Goal: Task Accomplishment & Management: Use online tool/utility

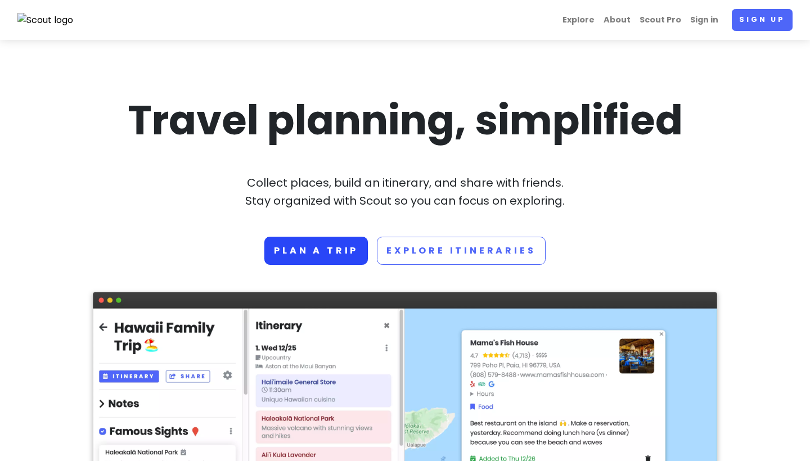
click at [335, 258] on link "Plan a trip" at bounding box center [316, 251] width 104 height 28
click at [671, 16] on link "Scout Pro" at bounding box center [660, 20] width 51 height 22
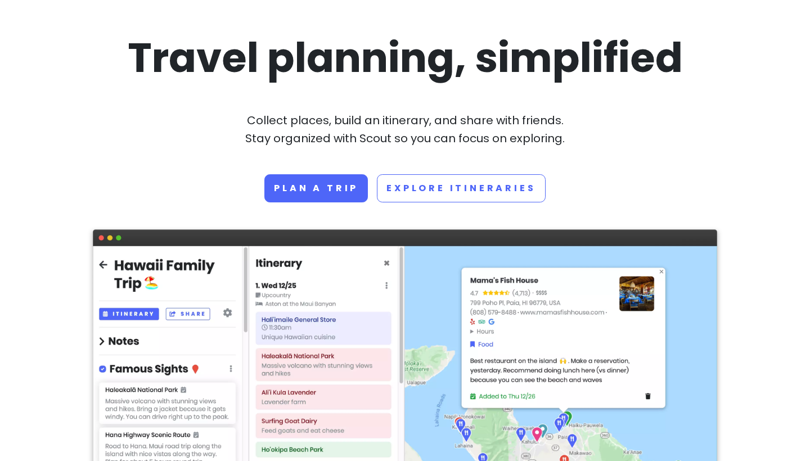
scroll to position [64, 0]
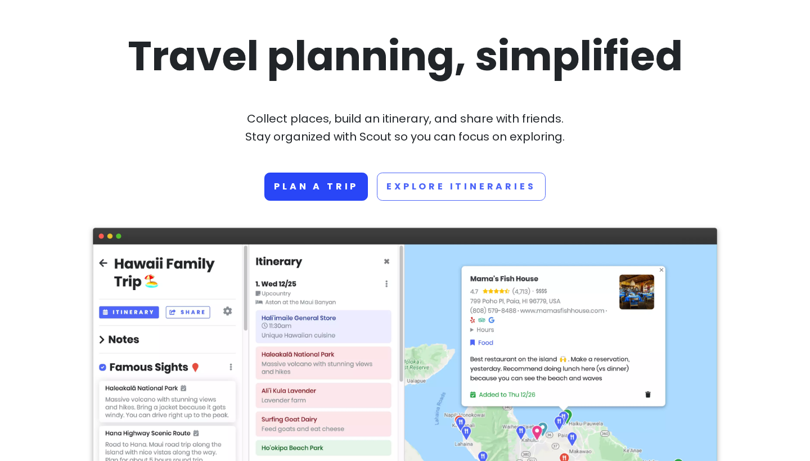
click at [348, 195] on link "Plan a trip" at bounding box center [316, 187] width 104 height 28
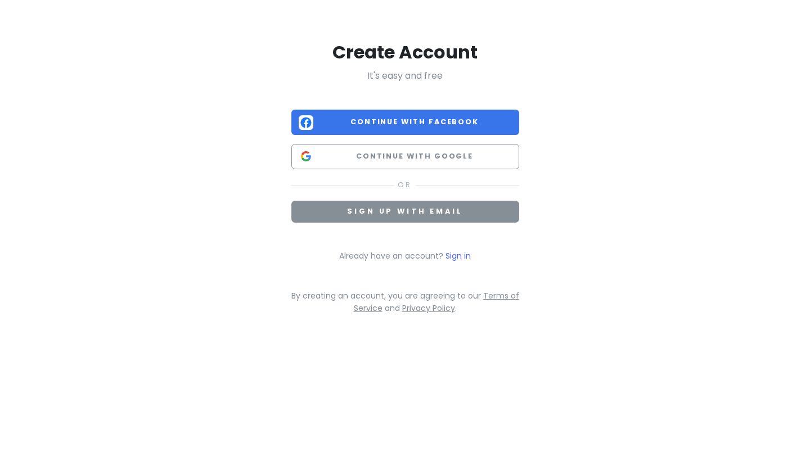
click at [430, 215] on span "Sign up with email" at bounding box center [404, 211] width 115 height 10
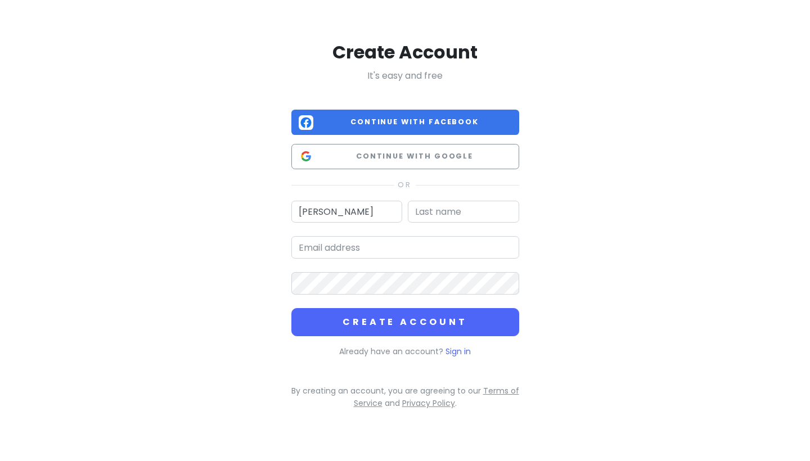
type input "[PERSON_NAME]"
type input "[EMAIL_ADDRESS][DOMAIN_NAME]"
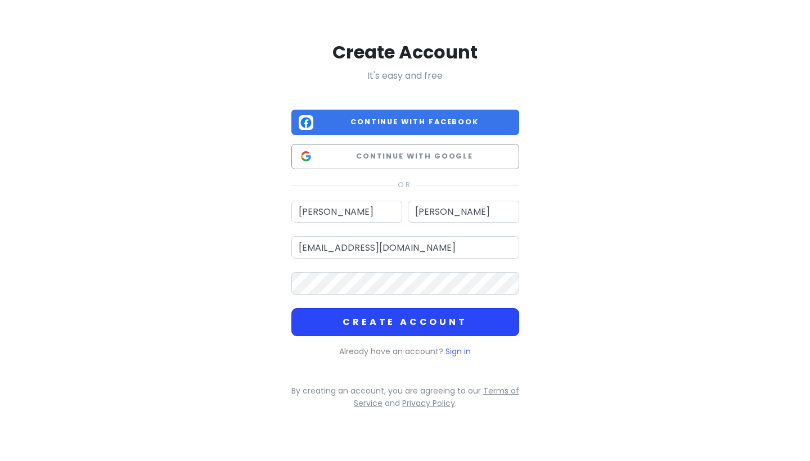
click at [352, 310] on button "Create Account" at bounding box center [405, 322] width 228 height 28
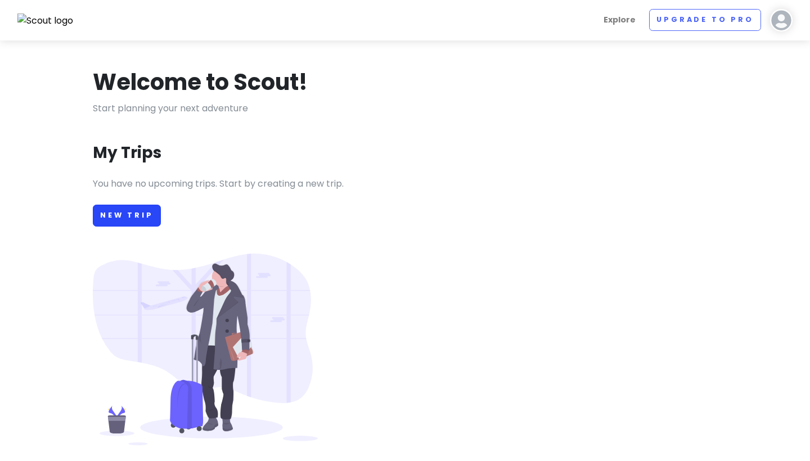
click at [136, 219] on link "New Trip" at bounding box center [127, 216] width 68 height 22
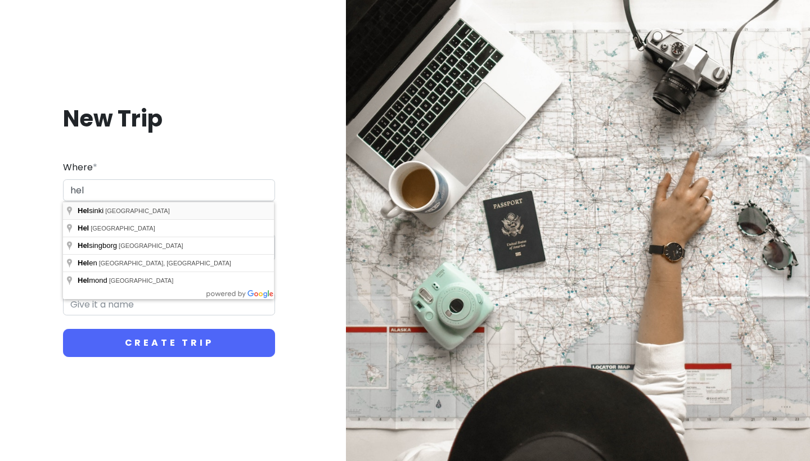
type input "[GEOGRAPHIC_DATA], [GEOGRAPHIC_DATA]"
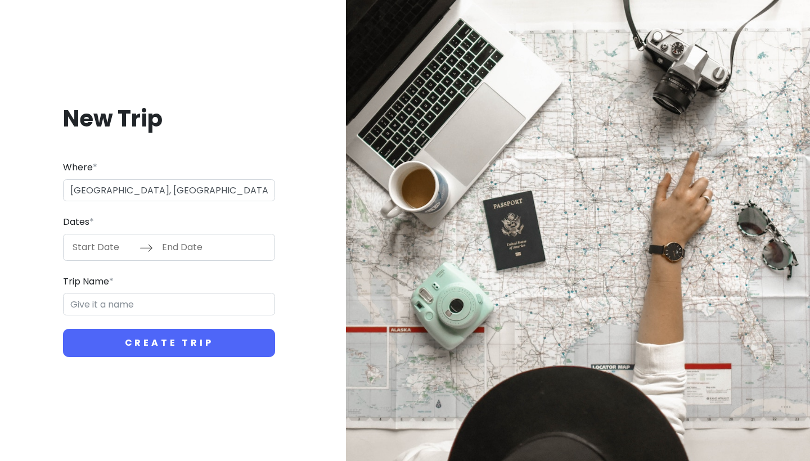
type input "Helsinki Trip"
click at [104, 246] on input "Start Date" at bounding box center [102, 248] width 73 height 26
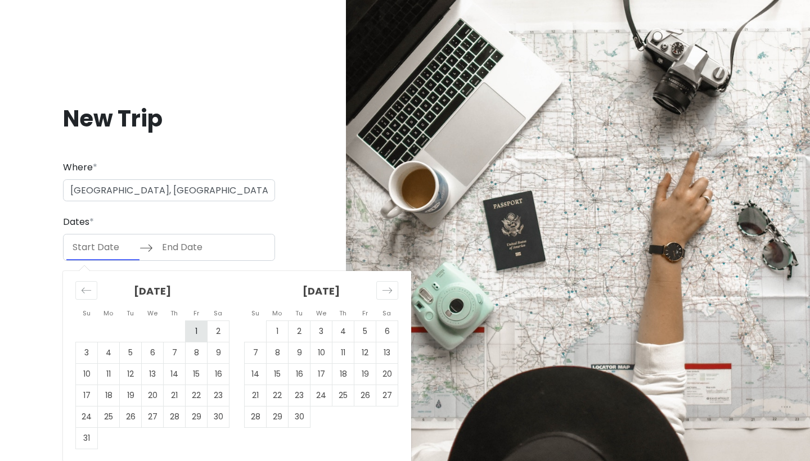
click at [198, 333] on td "1" at bounding box center [197, 331] width 22 height 21
type input "[DATE]"
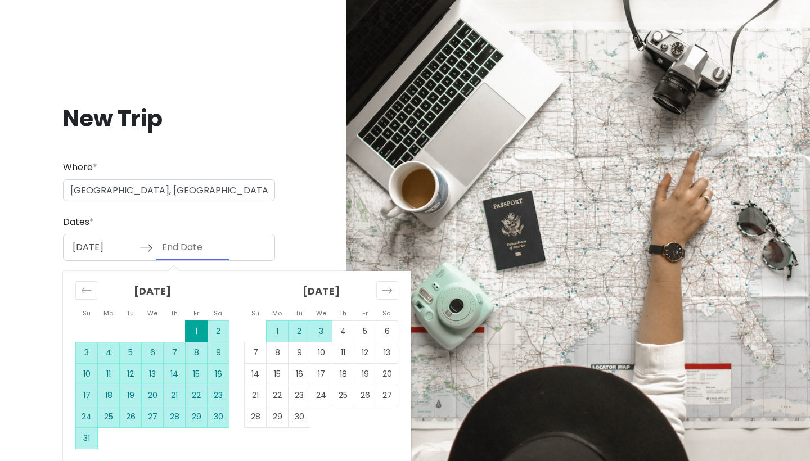
click at [318, 329] on td "3" at bounding box center [322, 331] width 22 height 21
type input "[DATE]"
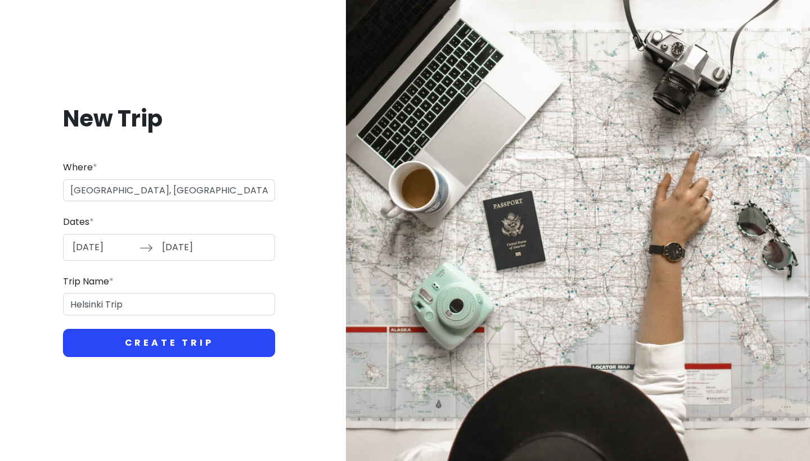
click at [217, 344] on button "Create Trip" at bounding box center [169, 343] width 212 height 28
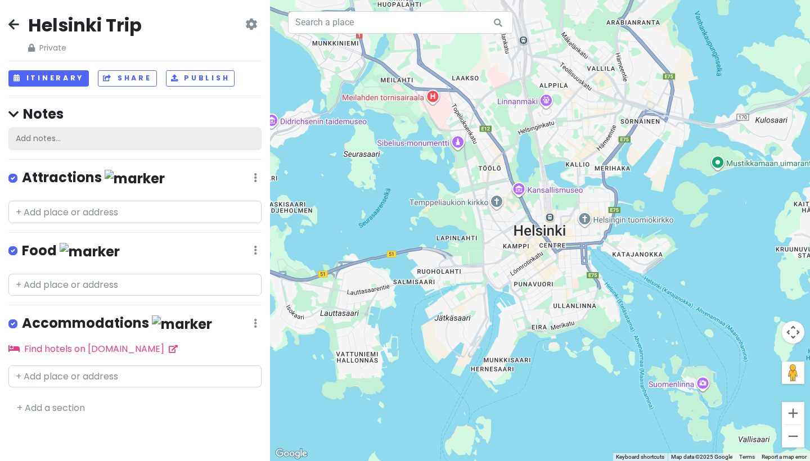
click at [107, 140] on div "Add notes..." at bounding box center [134, 139] width 253 height 24
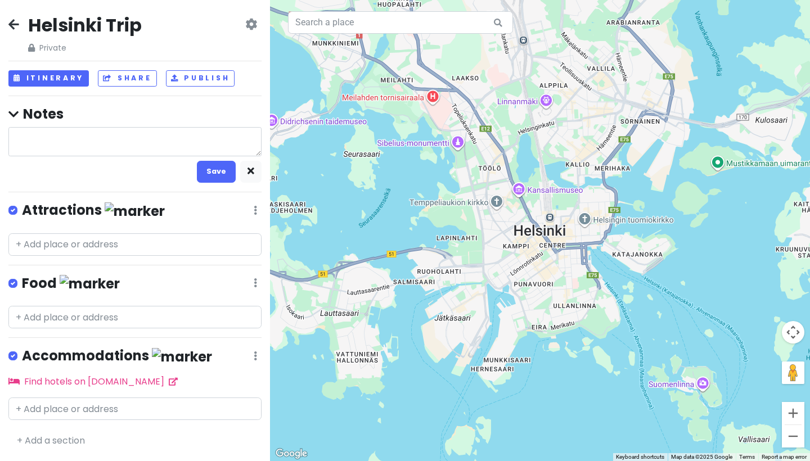
type textarea "x"
type textarea "n"
type textarea "x"
type textarea "no"
type textarea "x"
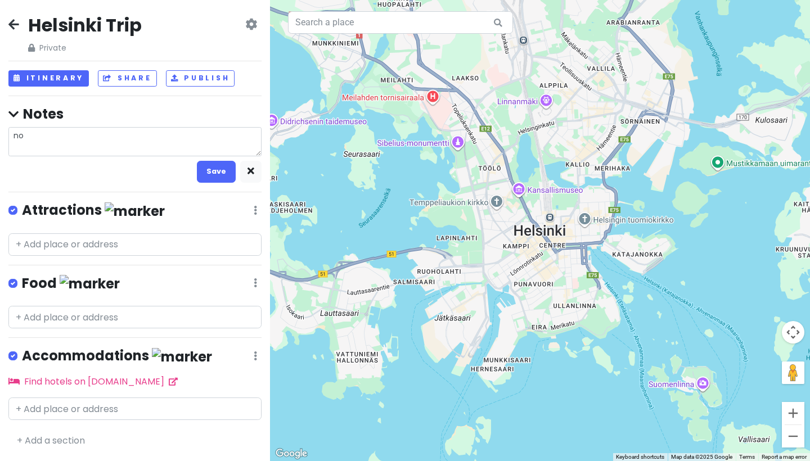
type textarea "not"
type textarea "x"
type textarea "note"
type textarea "x"
type textarea "notes"
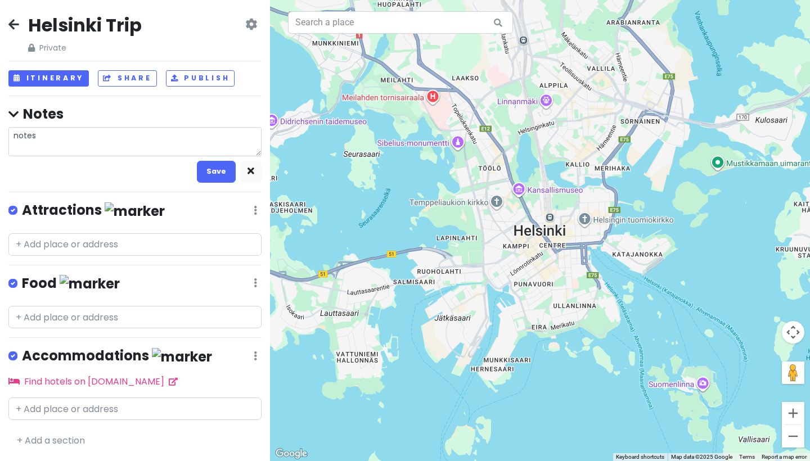
type textarea "x"
type textarea "notest"
type textarea "x"
type textarea "notest"
type textarea "x"
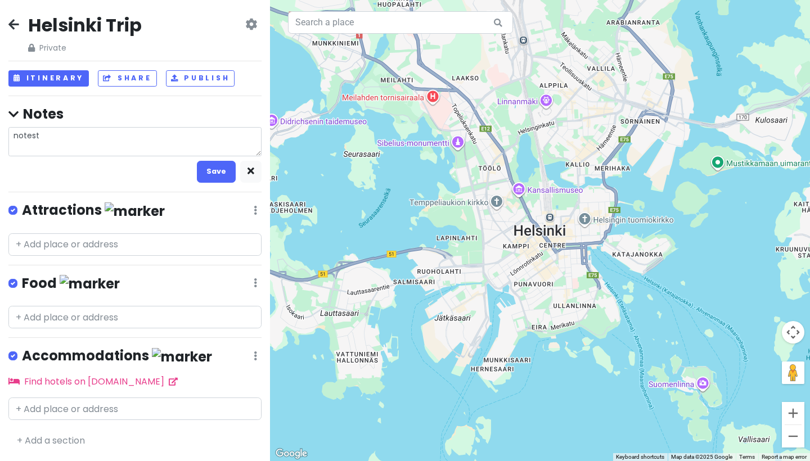
type textarea "notest f"
type textarea "x"
type textarea "notest fo"
type textarea "x"
type textarea "notest for"
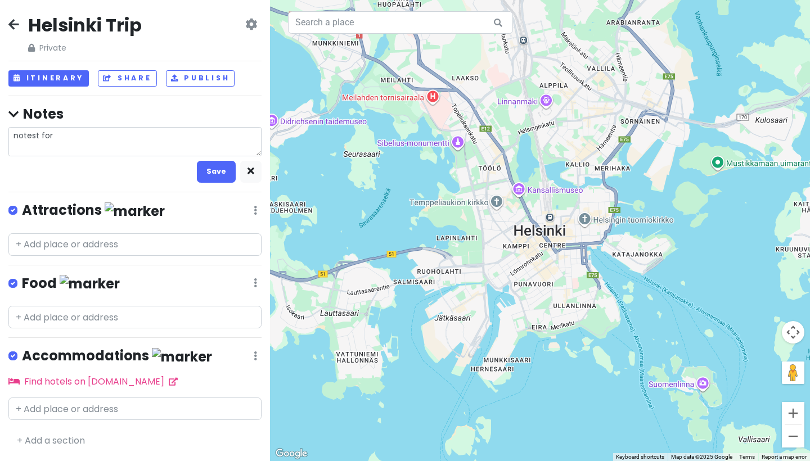
type textarea "x"
type textarea "notest for"
type textarea "x"
type textarea "notest for l"
type textarea "x"
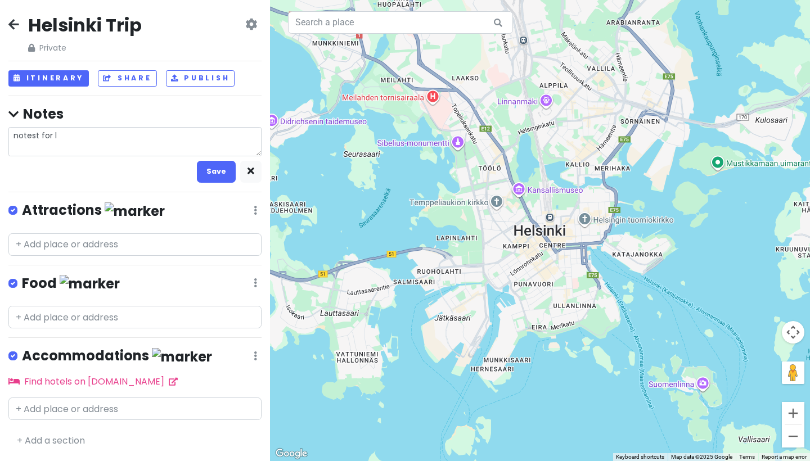
type textarea "notest for la"
type textarea "x"
type textarea "notest for lat"
type textarea "x"
type textarea "notest for latw"
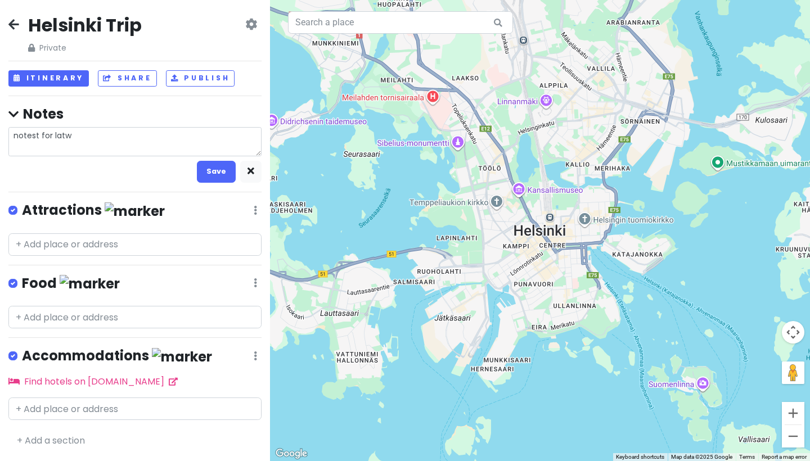
type textarea "x"
type textarea "notest for latwe"
type textarea "x"
type textarea "notest for latwer"
type textarea "x"
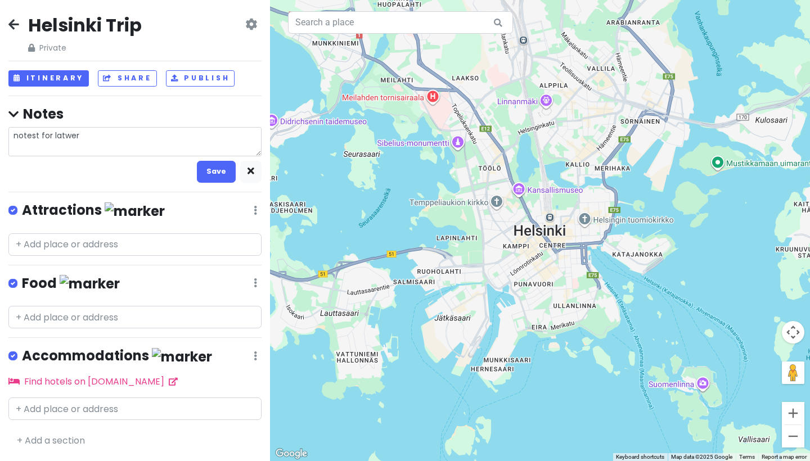
type textarea "notest for latwe"
type textarea "x"
type textarea "notest for latw"
type textarea "x"
type textarea "notest for lat"
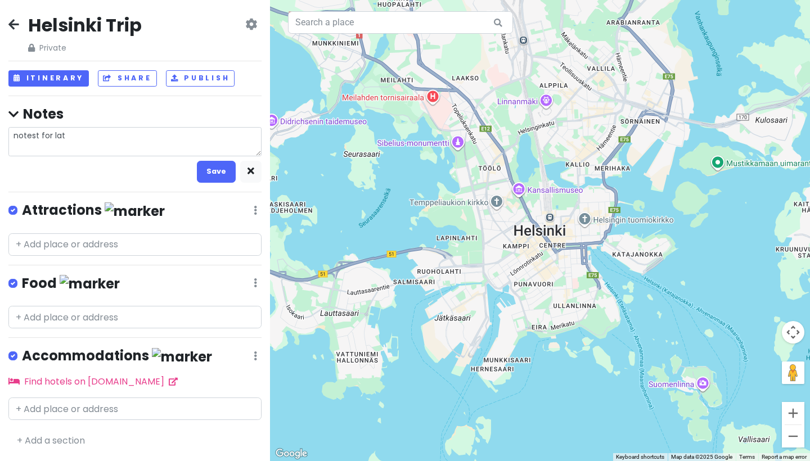
type textarea "x"
type textarea "notest for late"
type textarea "x"
type textarea "notest for later"
type textarea "x"
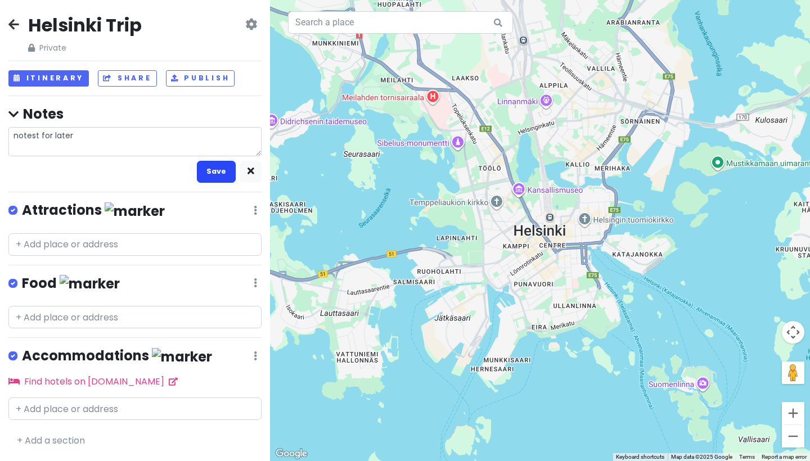
type textarea "notest for later:"
type textarea "x"
type textarea "notest for later:"
type textarea "x"
type textarea "notest for later: W"
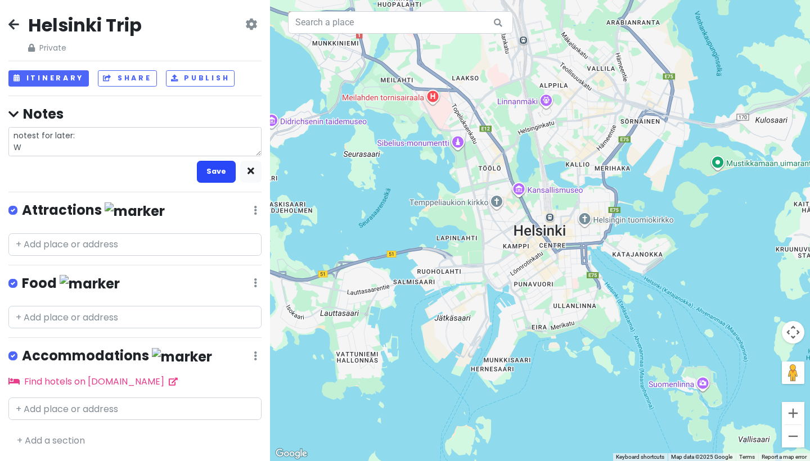
type textarea "x"
type textarea "notest for later: Wa"
type textarea "x"
type textarea "notest for later: Wat"
type textarea "x"
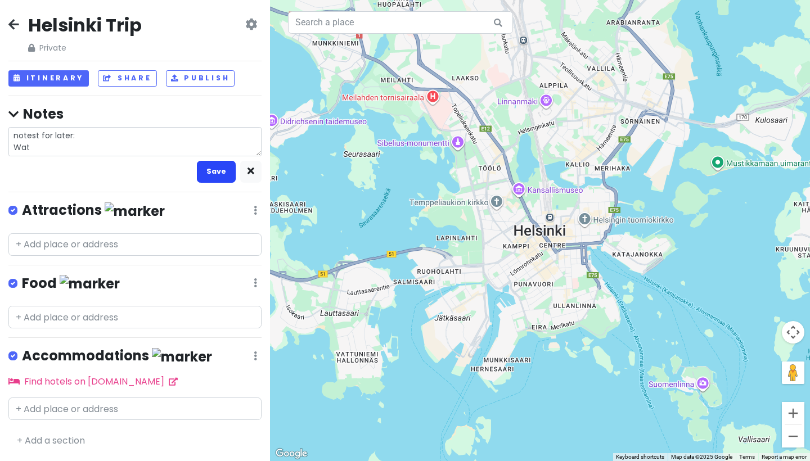
type textarea "notest for later: Wate"
type textarea "x"
type textarea "notest for later: Water"
type textarea "x"
type textarea "notest for later: Water"
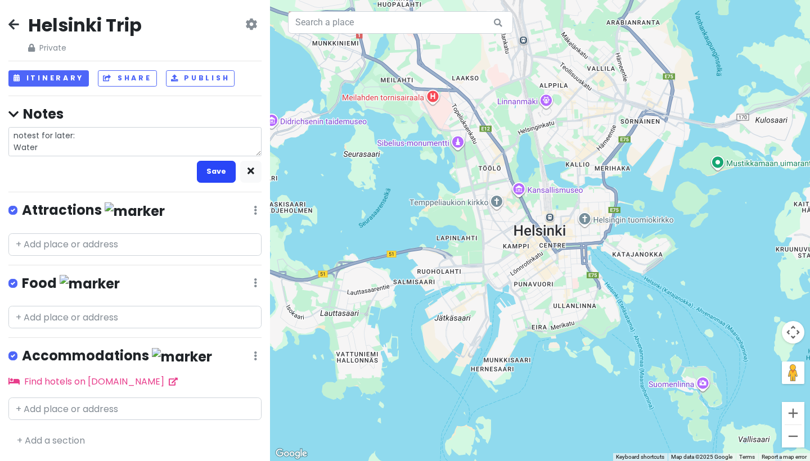
type textarea "x"
type textarea "notest for later: Water p"
type textarea "x"
type textarea "notest for later: Water pr"
type textarea "x"
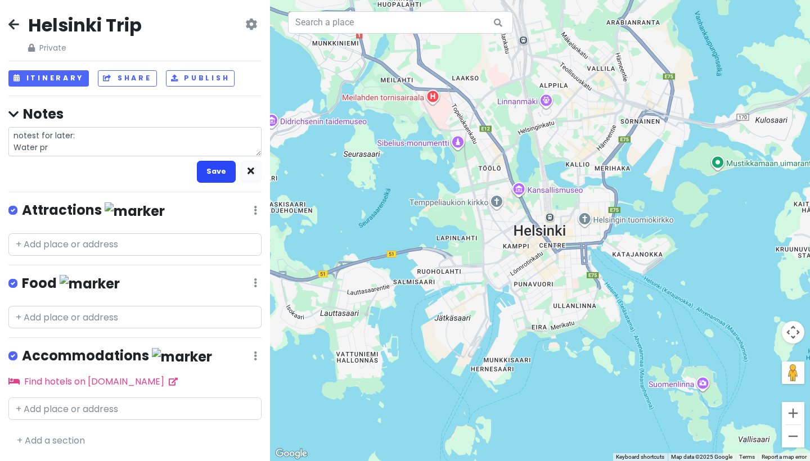
type textarea "notest for later: Water p"
type textarea "x"
type textarea "notest for later: Water"
type textarea "x"
type textarea "notest for later: Water"
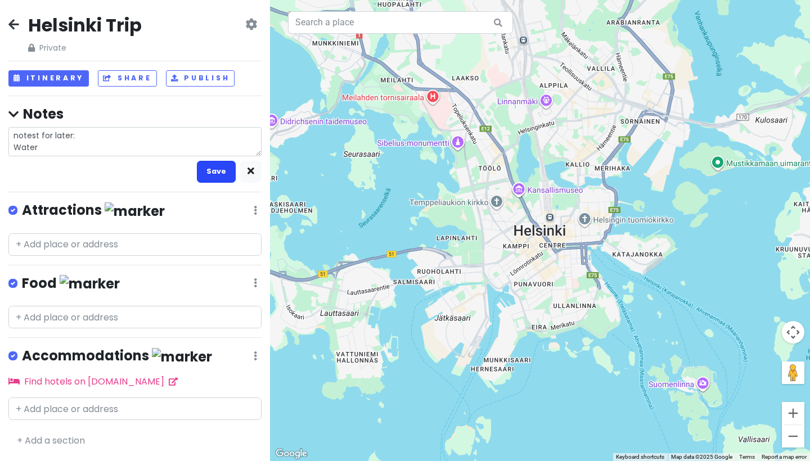
type textarea "x"
type textarea "notest for later: Wate"
type textarea "x"
type textarea "notest for later: Wat"
type textarea "x"
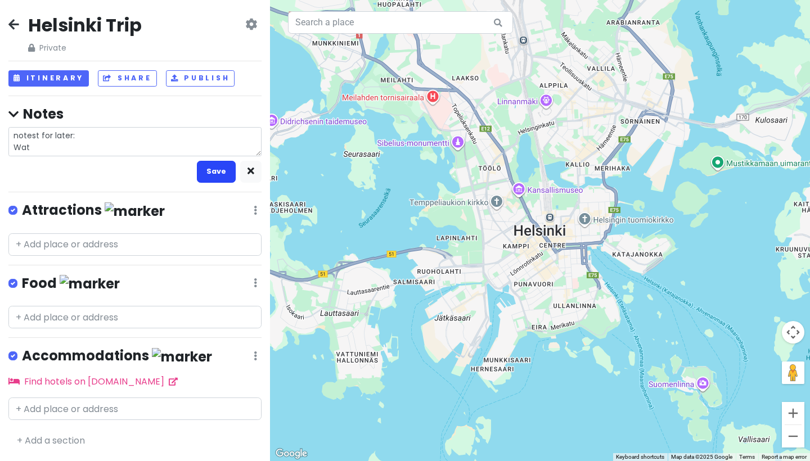
type textarea "notest for later: Wa"
type textarea "x"
type textarea "notest for later: W"
type textarea "x"
type textarea "notest for later:"
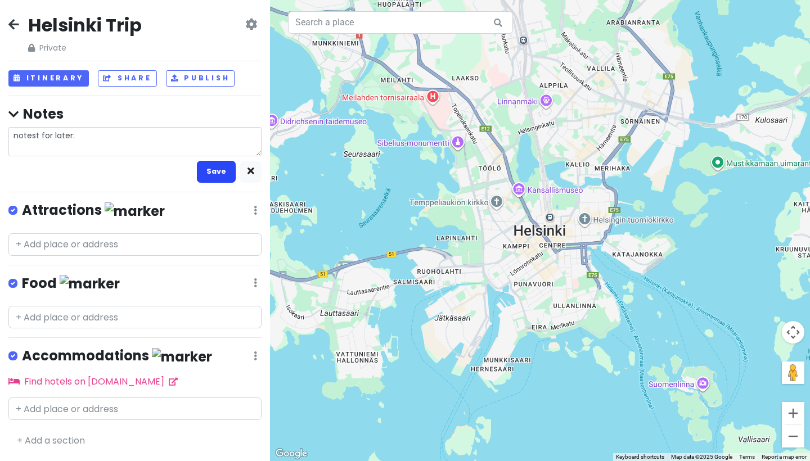
type textarea "x"
type textarea "notest for later: r"
type textarea "x"
type textarea "notest for later: ra"
type textarea "x"
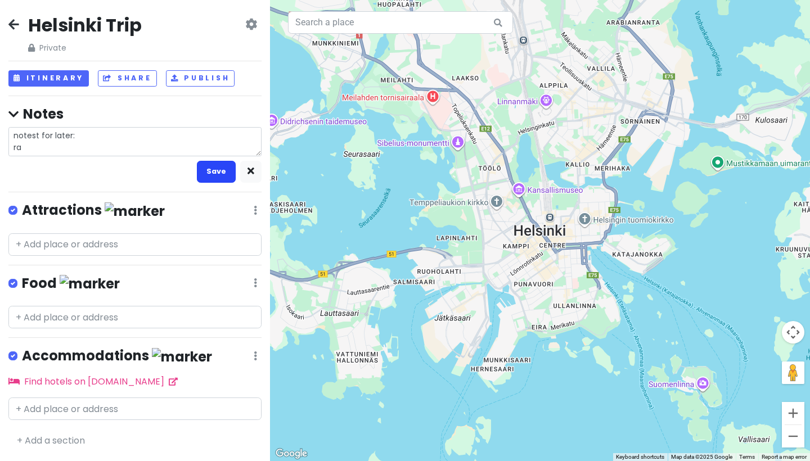
type textarea "notest for later: rai"
type textarea "x"
type textarea "notest for later: rain"
type textarea "x"
type textarea "notest for later: rain"
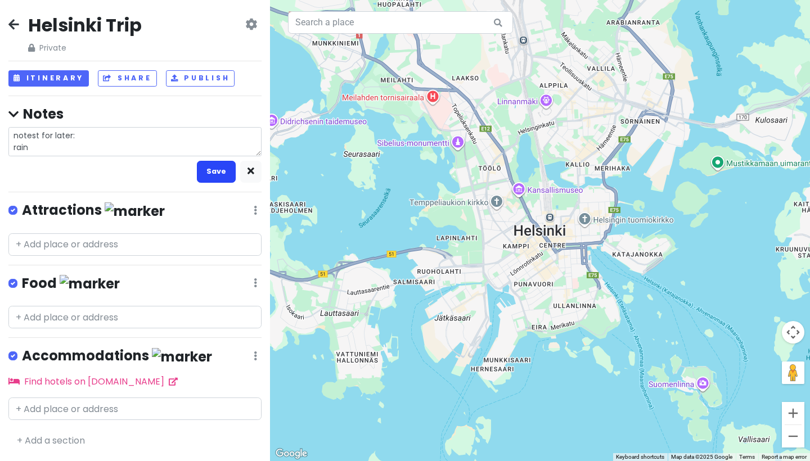
type textarea "x"
type textarea "notest for later: rain j"
type textarea "x"
type textarea "notest for later: rain [PERSON_NAME]"
type textarea "x"
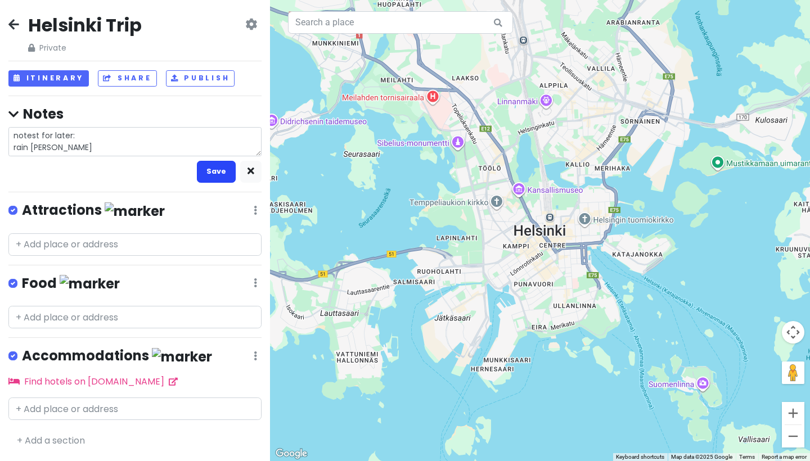
type textarea "notest for later: rain jac"
type textarea "x"
type textarea "notest for later: rain [PERSON_NAME]"
type textarea "x"
type textarea "notest for later: rain jacke"
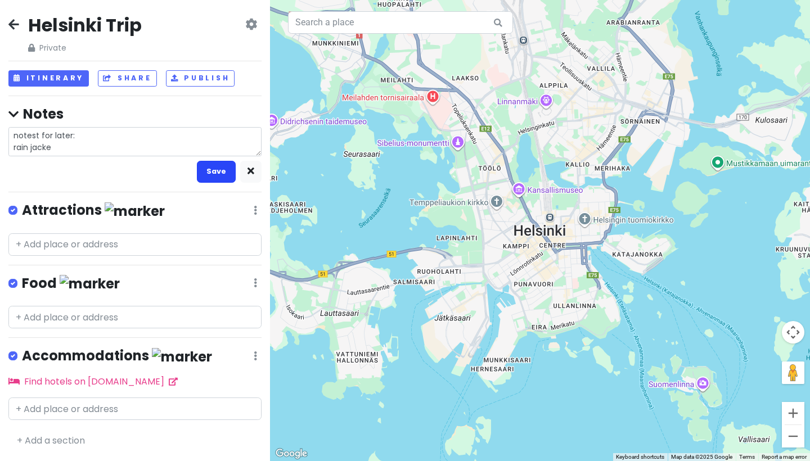
type textarea "x"
type textarea "notest for later: rain jacket"
type textarea "x"
type textarea "notest for later: rain jackets"
type textarea "x"
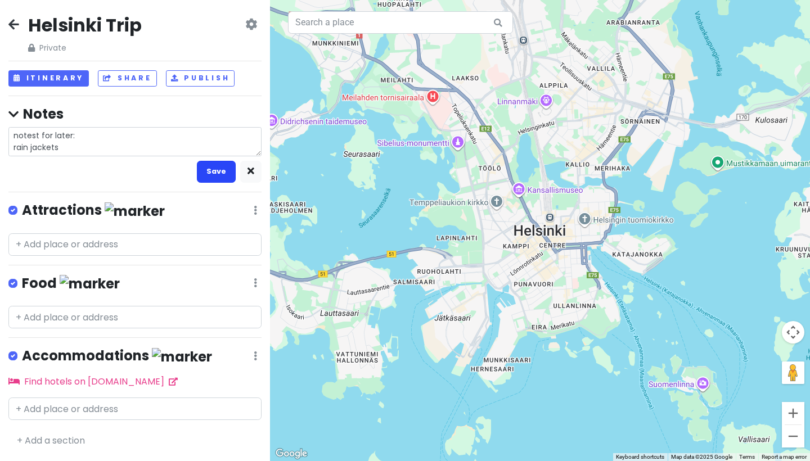
type textarea "notest for later: rain jackets"
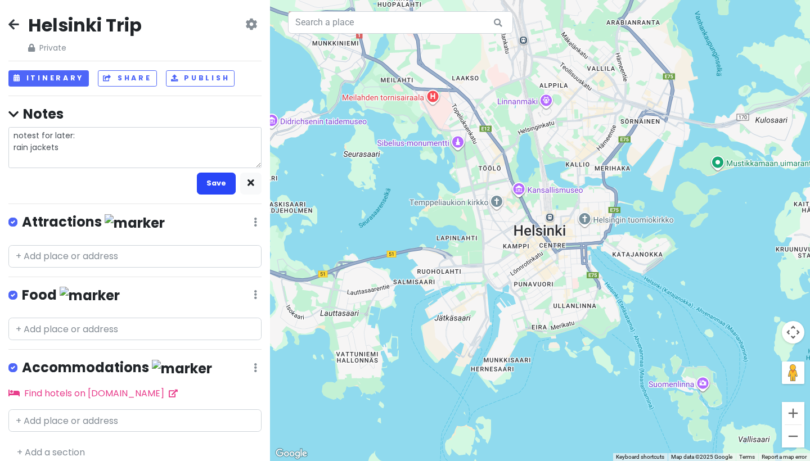
type textarea "x"
type textarea "notest for later: rain jackets b"
type textarea "x"
type textarea "notest for later: rain jackets bo"
type textarea "x"
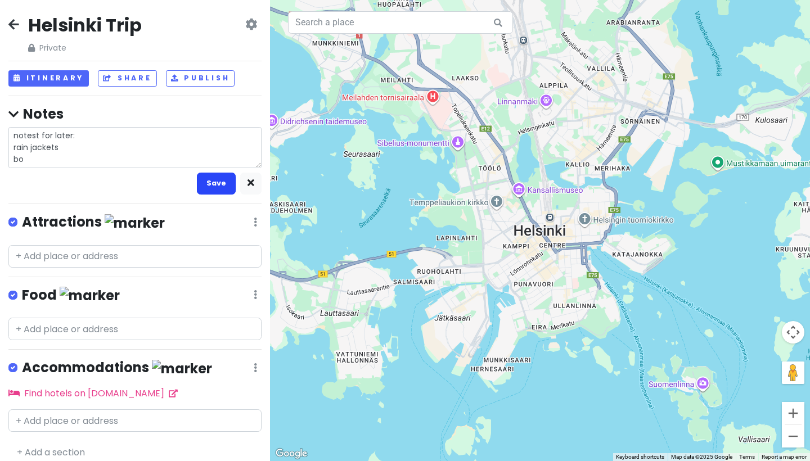
type textarea "notest for later: rain jackets boo"
type textarea "x"
type textarea "notest for later: rain jackets boot"
type textarea "x"
type textarea "notest for later: rain jackets boots"
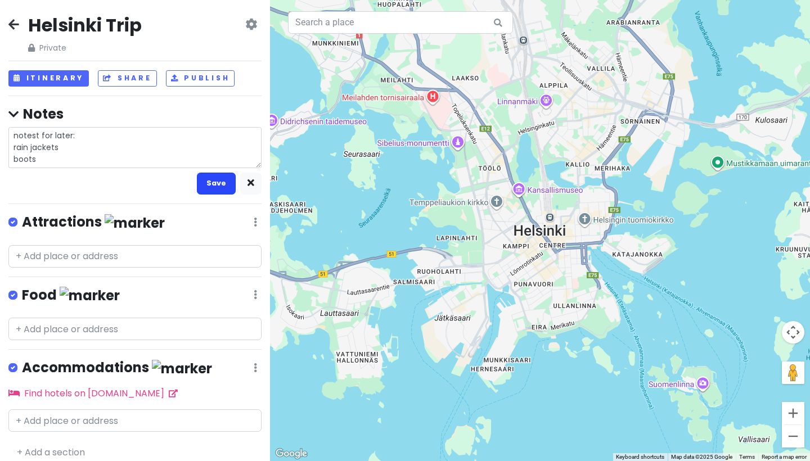
type textarea "x"
type textarea "notest for later: rain jackets boots"
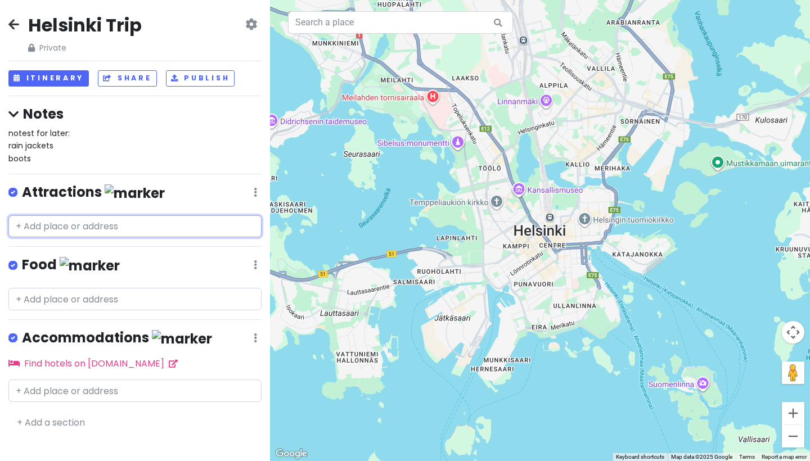
click at [11, 230] on input "text" at bounding box center [134, 226] width 253 height 23
click at [22, 186] on label at bounding box center [22, 186] width 0 height 0
click at [22, 187] on input "checkbox" at bounding box center [25, 189] width 7 height 7
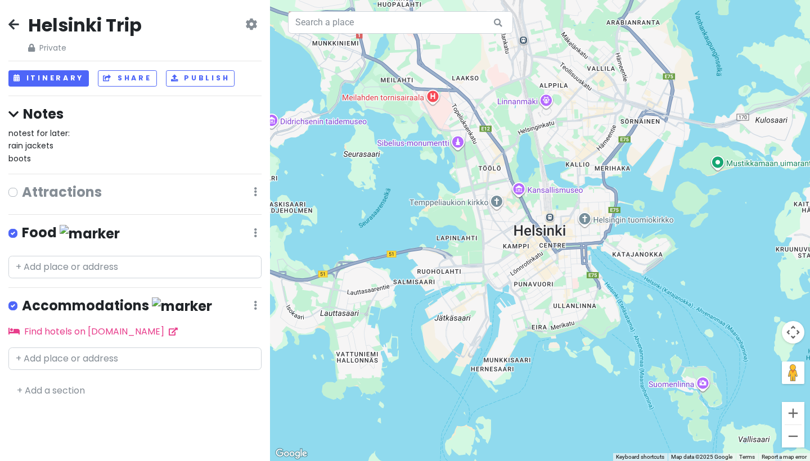
click at [22, 185] on label at bounding box center [22, 185] width 0 height 0
click at [22, 190] on input "checkbox" at bounding box center [25, 188] width 7 height 7
checkbox input "true"
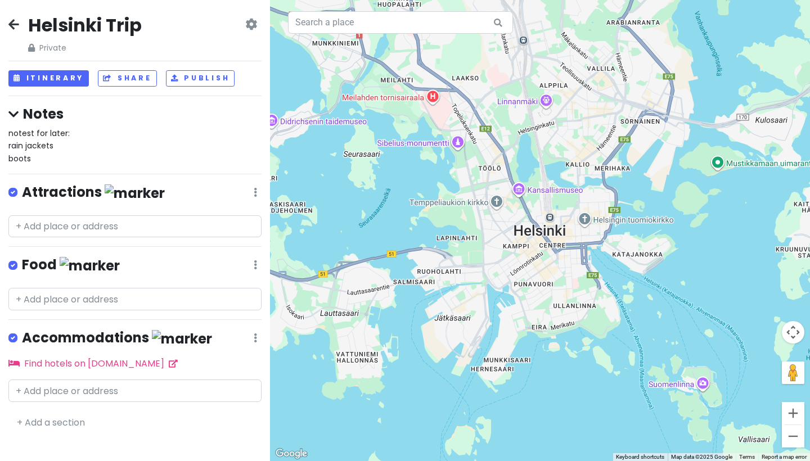
click at [520, 192] on div at bounding box center [540, 230] width 540 height 461
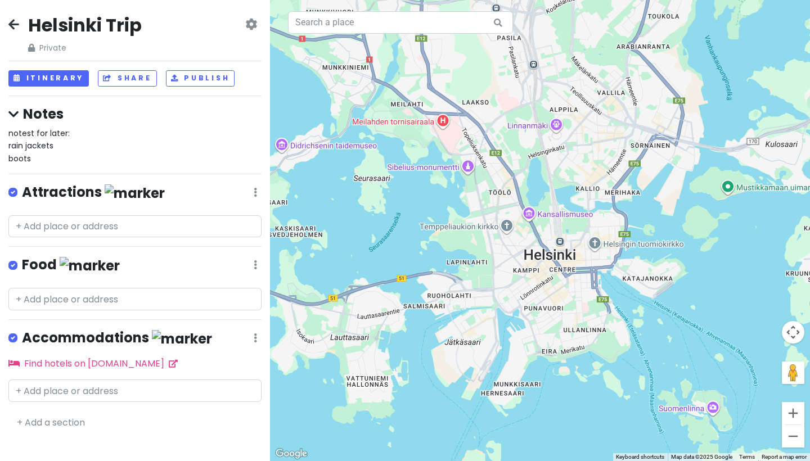
drag, startPoint x: 520, startPoint y: 192, endPoint x: 527, endPoint y: 218, distance: 26.4
click at [527, 218] on div at bounding box center [540, 230] width 540 height 461
click at [203, 238] on input "text" at bounding box center [134, 226] width 253 height 23
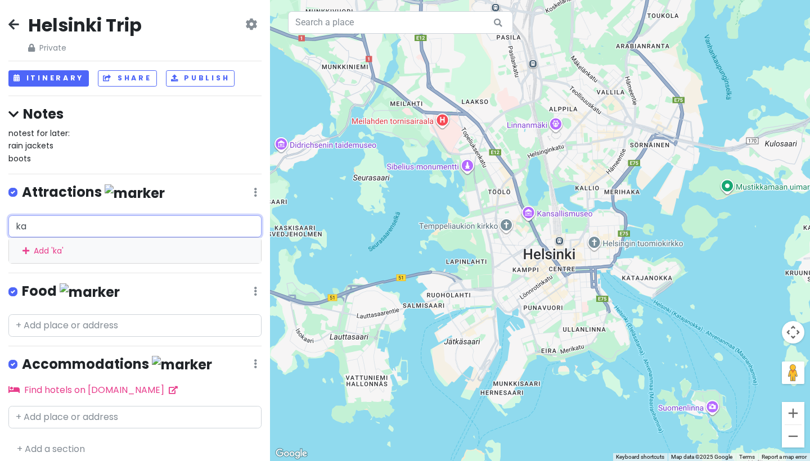
type input "kam"
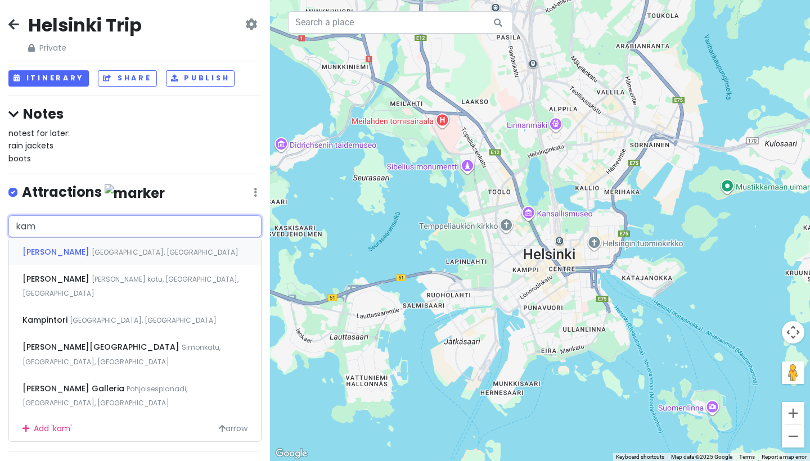
click at [170, 253] on div "[PERSON_NAME] [GEOGRAPHIC_DATA], [GEOGRAPHIC_DATA]" at bounding box center [135, 251] width 252 height 27
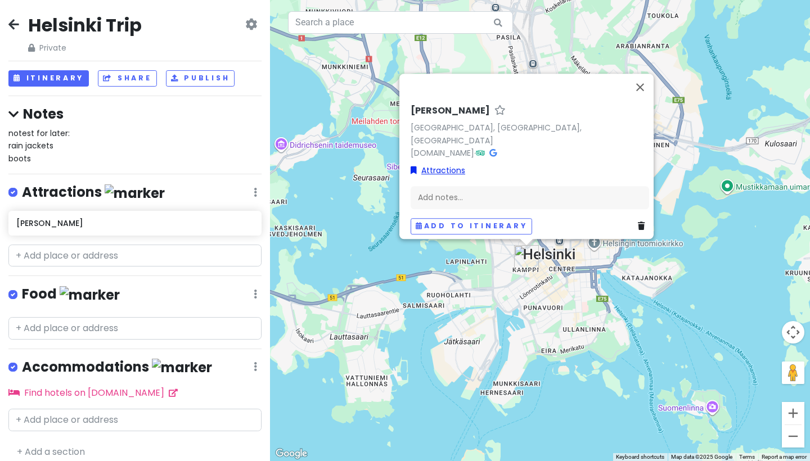
click at [433, 167] on link "Attractions" at bounding box center [438, 170] width 55 height 12
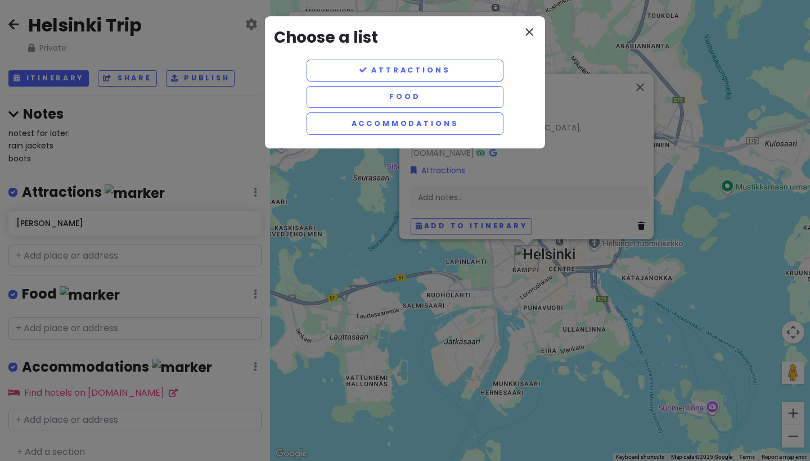
click at [526, 28] on icon "close" at bounding box center [530, 32] width 14 height 14
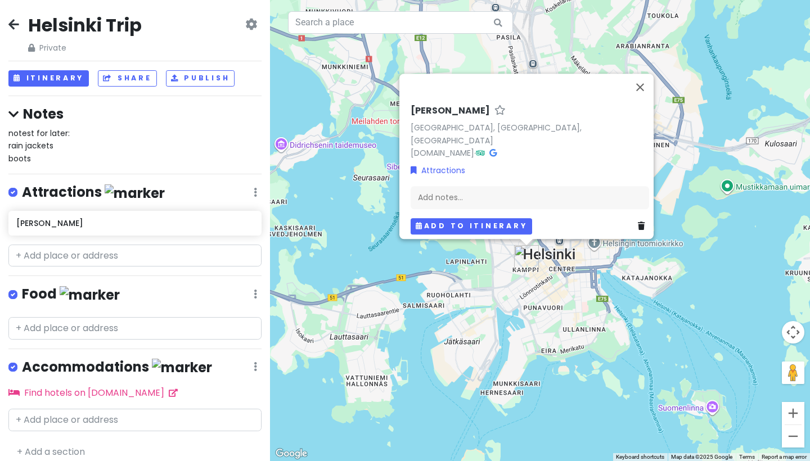
click at [475, 223] on button "Add to itinerary" at bounding box center [472, 226] width 122 height 16
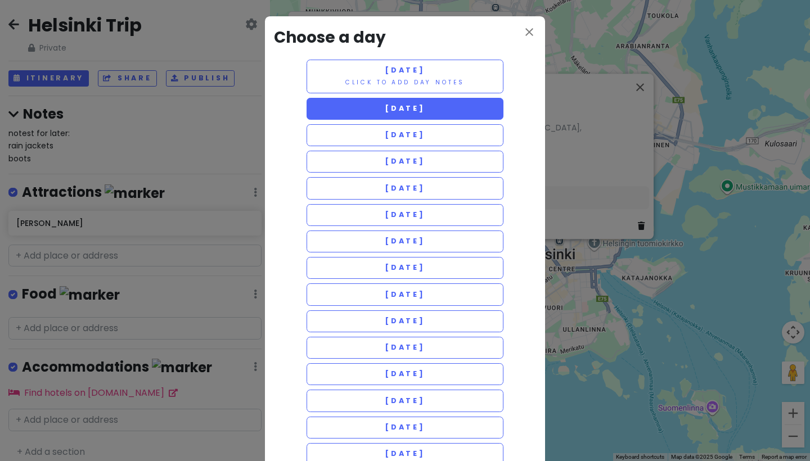
click at [453, 113] on button "[DATE]" at bounding box center [405, 109] width 197 height 22
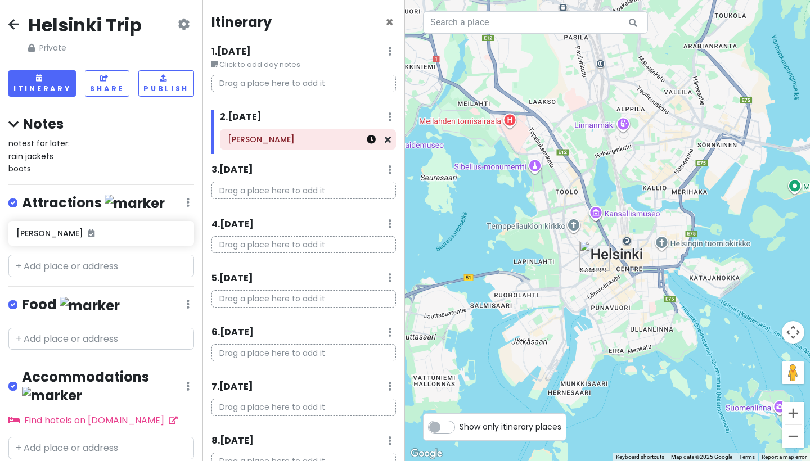
click at [375, 139] on icon at bounding box center [371, 139] width 9 height 9
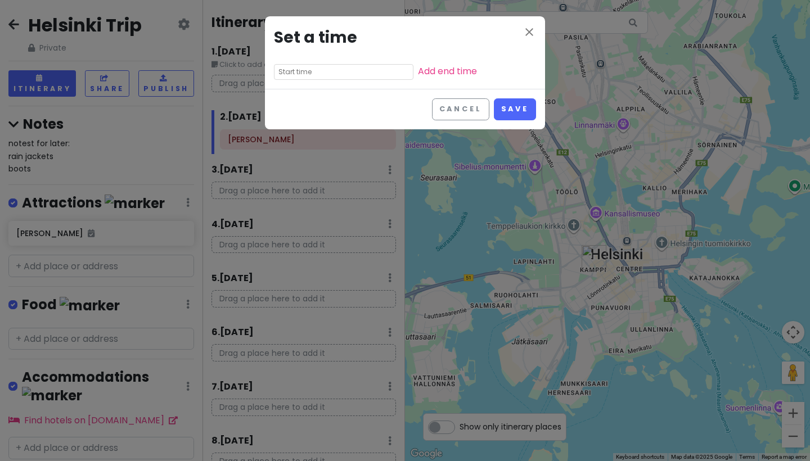
click at [322, 71] on input "text" at bounding box center [344, 72] width 140 height 16
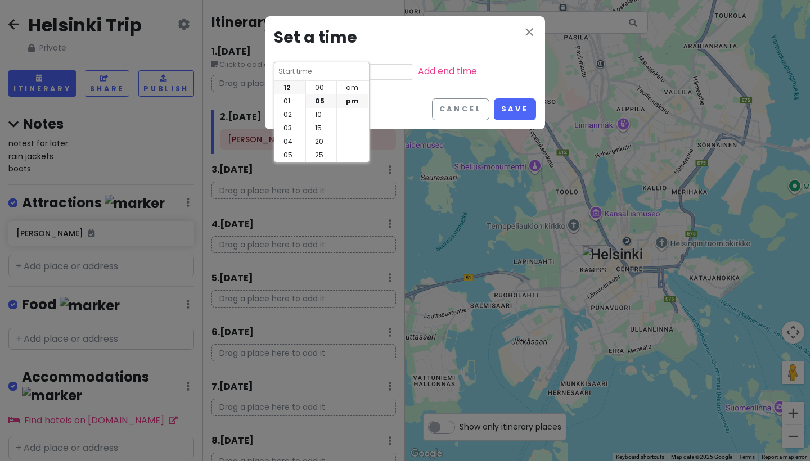
scroll to position [14, 0]
click at [292, 118] on li "02" at bounding box center [290, 115] width 31 height 14
type input "2:05 pm"
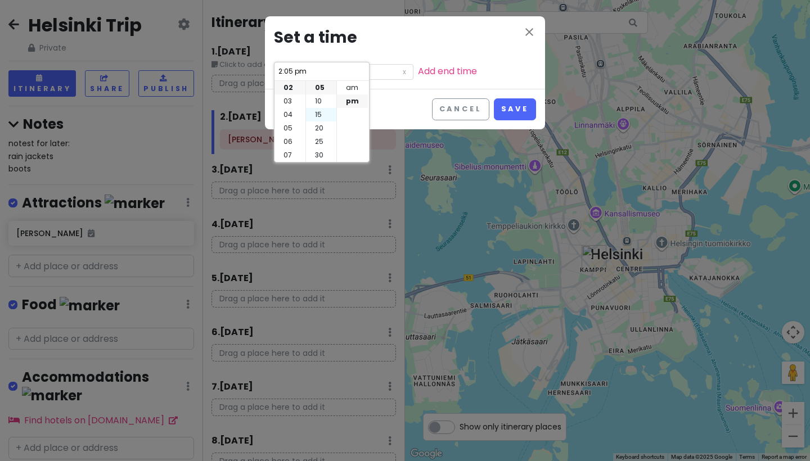
click at [317, 110] on li "15" at bounding box center [321, 115] width 30 height 14
type input "2:15 pm"
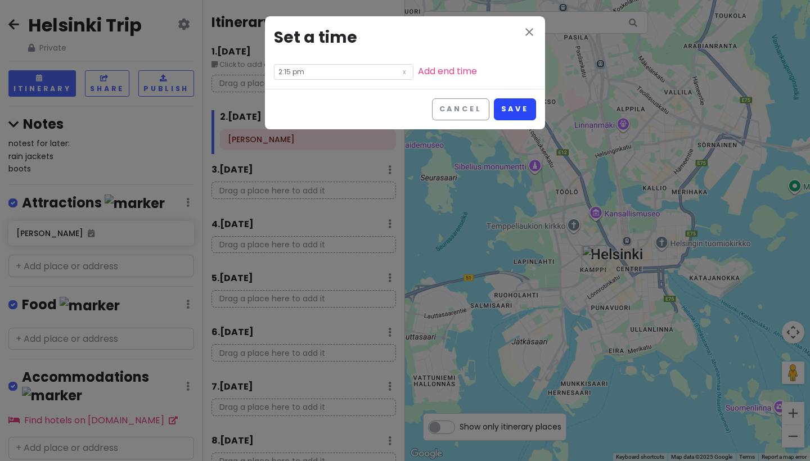
click at [514, 106] on button "Save" at bounding box center [515, 109] width 42 height 22
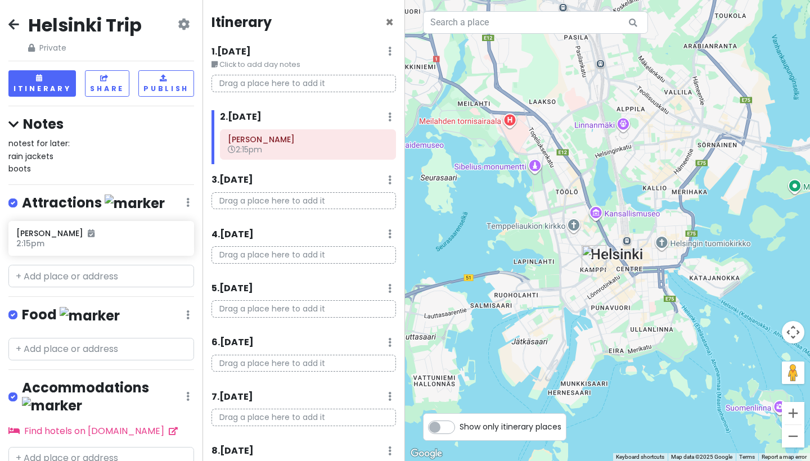
click at [629, 263] on div at bounding box center [607, 230] width 405 height 461
click at [627, 218] on div at bounding box center [607, 230] width 405 height 461
click at [130, 281] on input "text" at bounding box center [101, 276] width 186 height 23
click at [625, 221] on div at bounding box center [607, 230] width 405 height 461
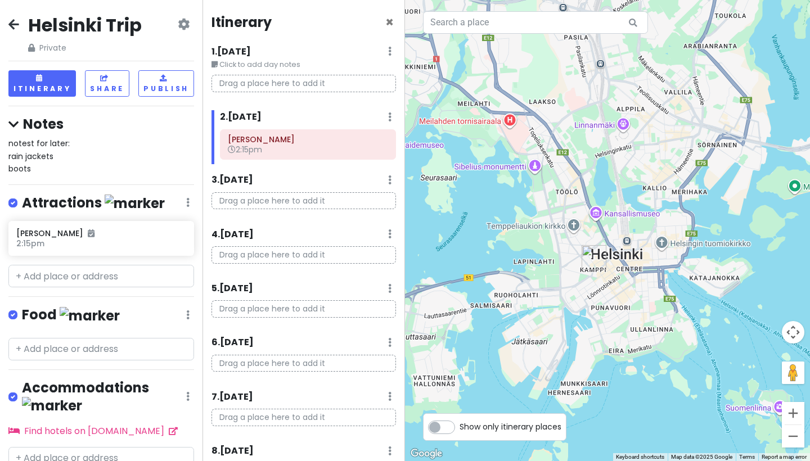
click at [590, 218] on div at bounding box center [607, 230] width 405 height 461
click at [102, 273] on input "text" at bounding box center [101, 276] width 186 height 23
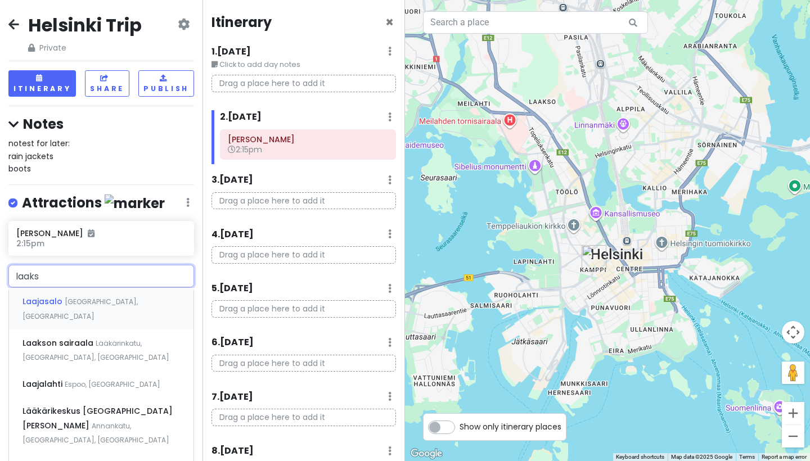
type input "[PERSON_NAME]"
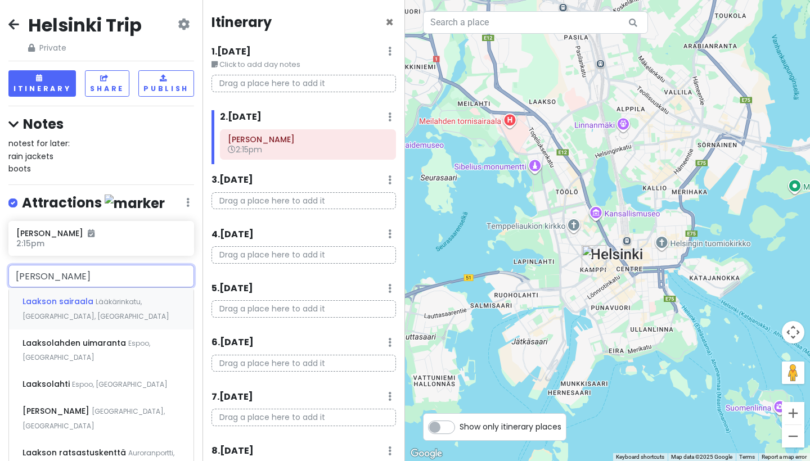
click at [64, 307] on div "Laakson sairaala Lääkärinkatu, [GEOGRAPHIC_DATA], [GEOGRAPHIC_DATA]" at bounding box center [101, 309] width 185 height 42
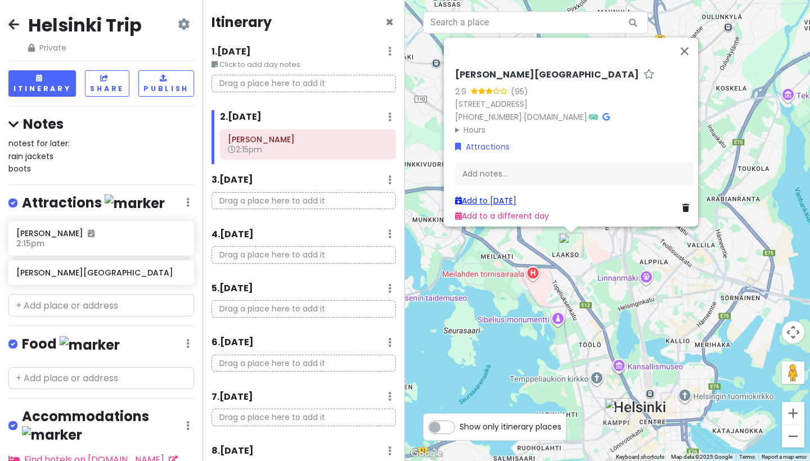
click at [488, 195] on link "Add to [DATE]" at bounding box center [485, 200] width 61 height 11
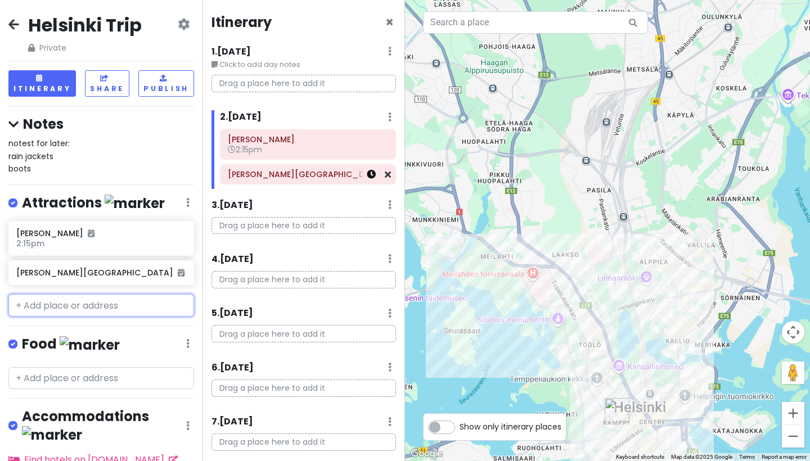
click at [369, 177] on icon at bounding box center [371, 174] width 9 height 9
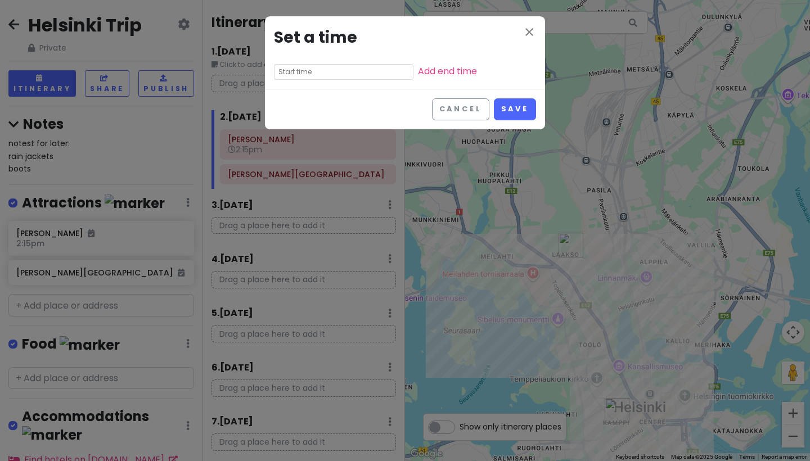
click at [316, 75] on input "text" at bounding box center [344, 72] width 140 height 16
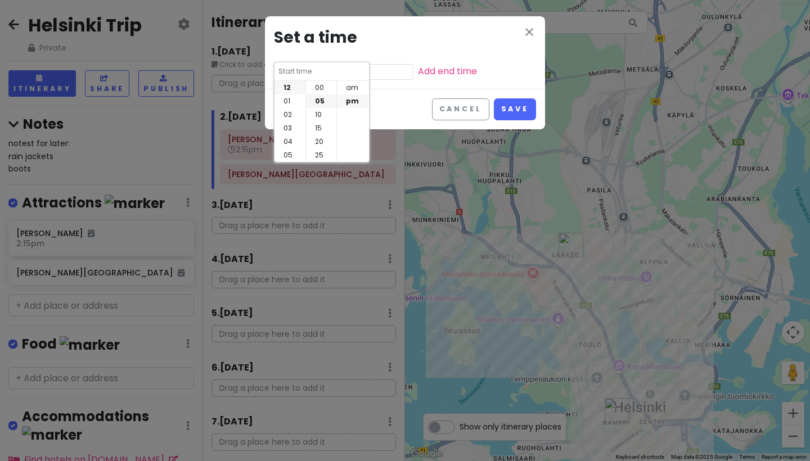
scroll to position [14, 0]
click at [290, 115] on li "02" at bounding box center [290, 115] width 31 height 14
type input "2:05 pm"
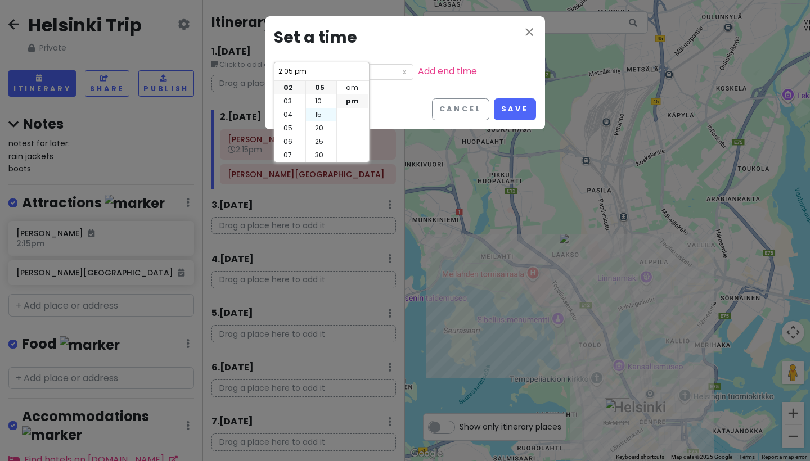
click at [322, 115] on li "15" at bounding box center [321, 115] width 30 height 14
type input "2:15 pm"
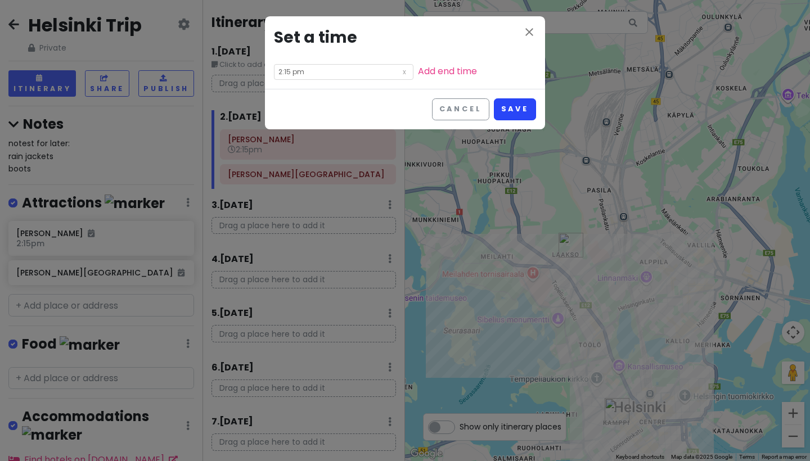
click at [512, 107] on button "Save" at bounding box center [515, 109] width 42 height 22
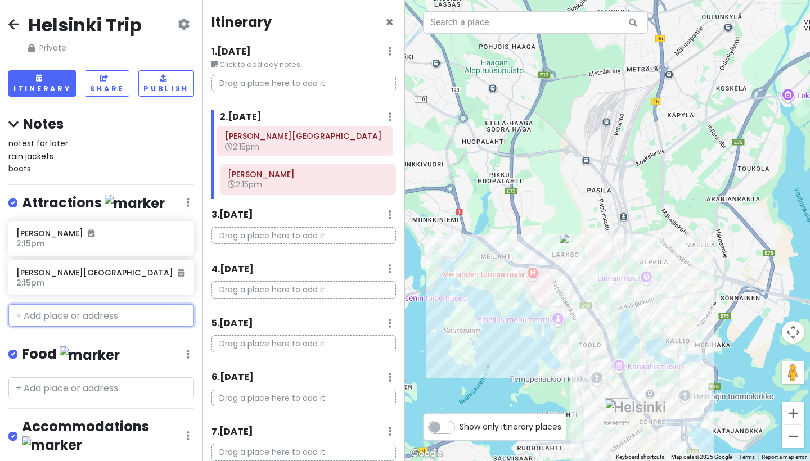
drag, startPoint x: 309, startPoint y: 181, endPoint x: 307, endPoint y: 145, distance: 36.7
click at [307, 145] on div "[PERSON_NAME] 2:15pm [PERSON_NAME][GEOGRAPHIC_DATA] 2:15pm" at bounding box center [308, 164] width 193 height 70
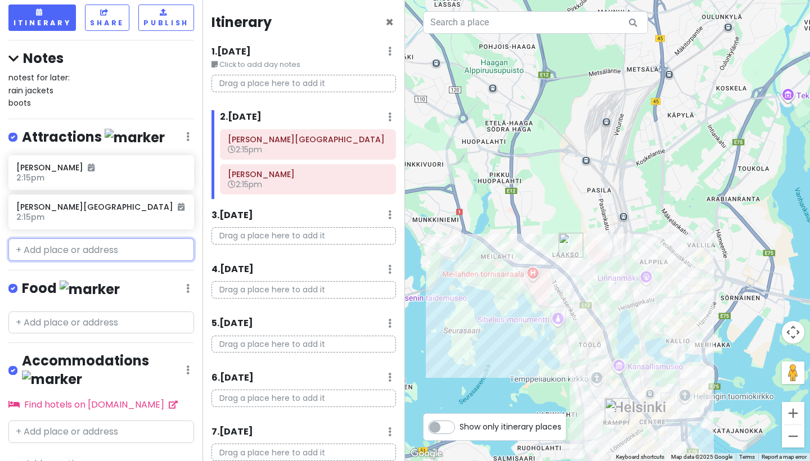
scroll to position [65, 0]
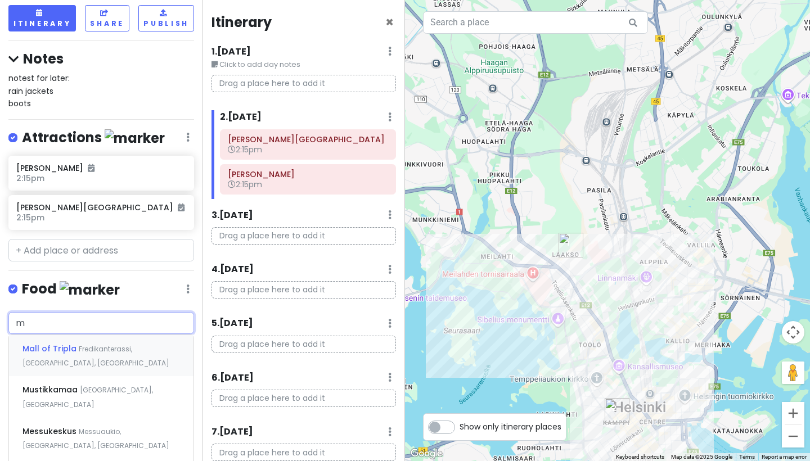
type input "mc"
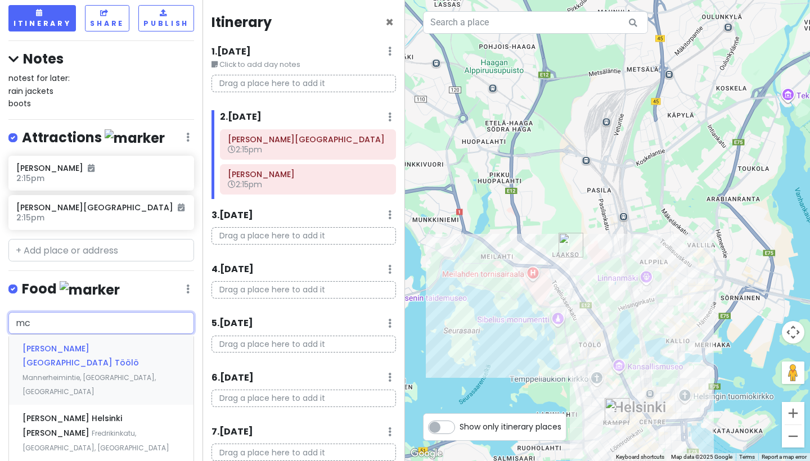
click at [119, 352] on div "[PERSON_NAME] Helsinki Töölö Mannerheimintie, [GEOGRAPHIC_DATA], [GEOGRAPHIC_DA…" at bounding box center [101, 370] width 185 height 70
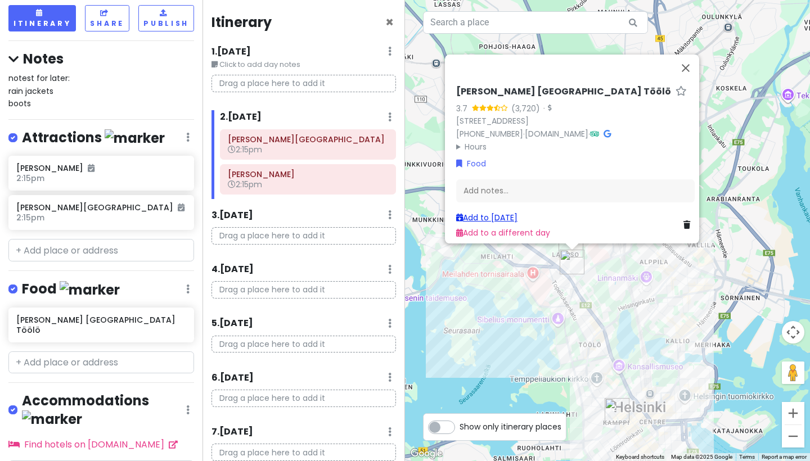
click at [478, 212] on link "Add to [DATE]" at bounding box center [486, 217] width 61 height 11
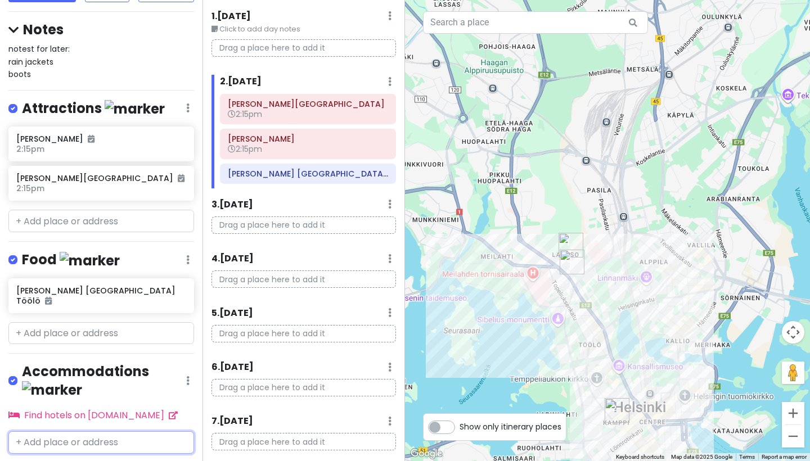
scroll to position [0, 0]
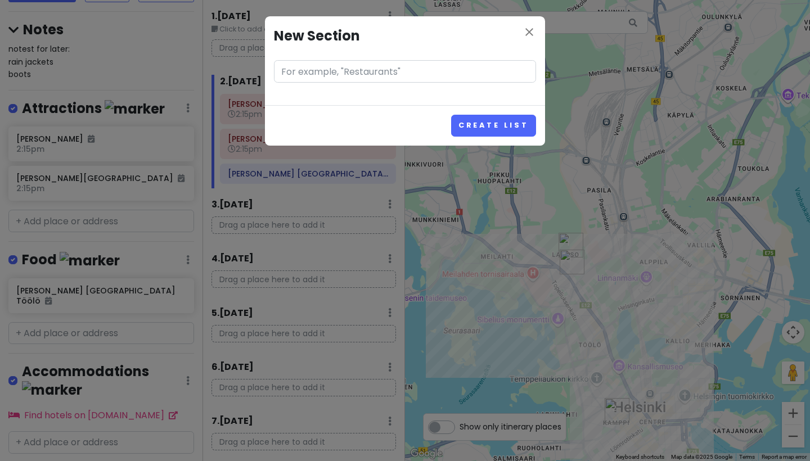
click at [525, 21] on div "close New Section" at bounding box center [405, 60] width 280 height 89
click at [527, 32] on icon "close" at bounding box center [530, 32] width 14 height 14
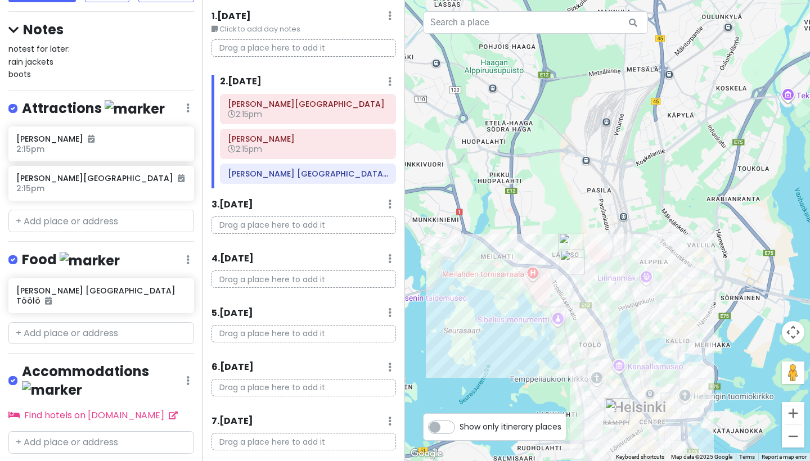
click at [460, 429] on label "Show only itinerary places" at bounding box center [511, 425] width 102 height 14
click at [460, 425] on input "Show only itinerary places" at bounding box center [463, 421] width 7 height 7
click at [460, 429] on label "Show only itinerary places" at bounding box center [511, 425] width 102 height 14
click at [460, 425] on input "Show only itinerary places" at bounding box center [463, 421] width 7 height 7
click at [460, 429] on label "Show only itinerary places" at bounding box center [511, 425] width 102 height 14
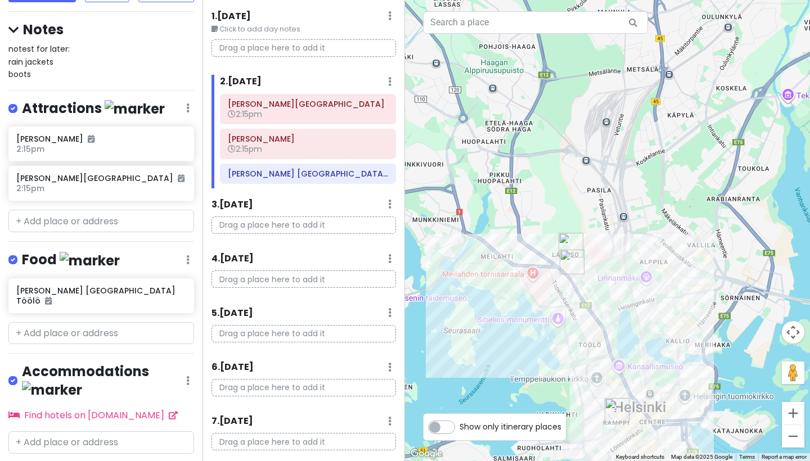
click at [460, 425] on input "Show only itinerary places" at bounding box center [463, 421] width 7 height 7
click at [460, 429] on label "Show only itinerary places" at bounding box center [511, 425] width 102 height 14
click at [460, 425] on input "Show only itinerary places" at bounding box center [463, 421] width 7 height 7
checkbox input "false"
click at [385, 79] on div "2 . [DATE] Add Day Notes Delete Day" at bounding box center [308, 84] width 176 height 19
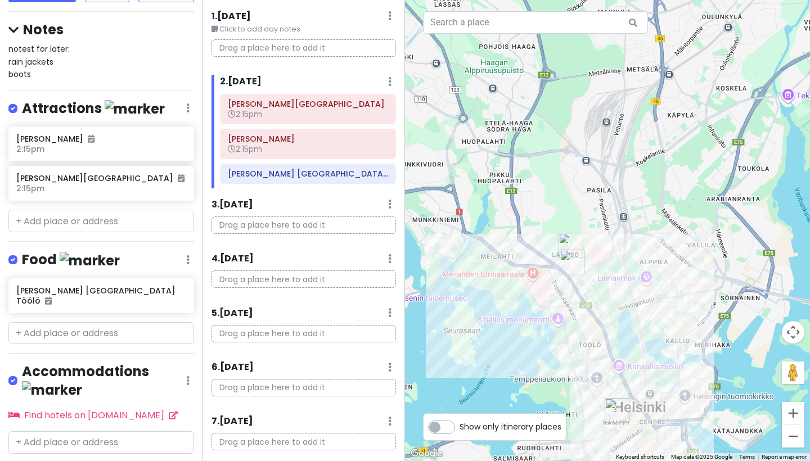
click at [393, 79] on div "2 . [DATE] Add Day Notes Delete Day" at bounding box center [308, 84] width 176 height 19
click at [389, 20] on icon at bounding box center [389, 15] width 3 height 9
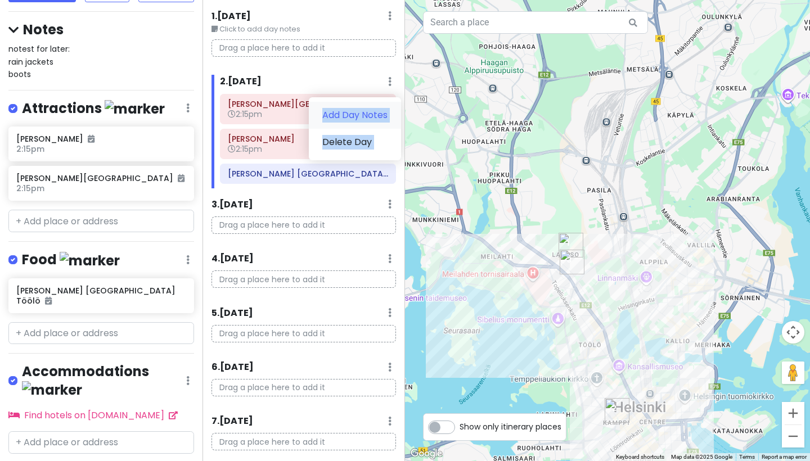
click at [372, 109] on link "Add Day Notes" at bounding box center [355, 115] width 92 height 27
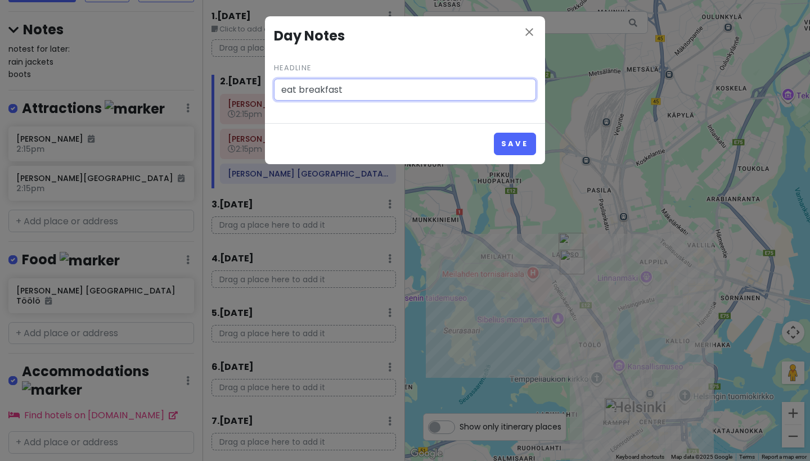
type input "eat breakfast"
click at [515, 143] on button "Save" at bounding box center [515, 144] width 42 height 22
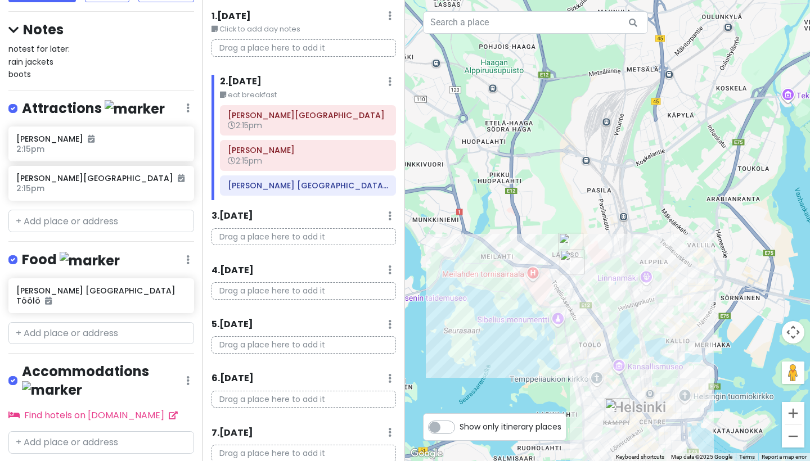
click at [393, 80] on div "2 . [DATE] Edit Day Notes Delete Day" at bounding box center [308, 84] width 176 height 19
click at [388, 20] on icon at bounding box center [389, 15] width 3 height 9
click at [378, 110] on link "Edit Day Notes" at bounding box center [356, 115] width 91 height 27
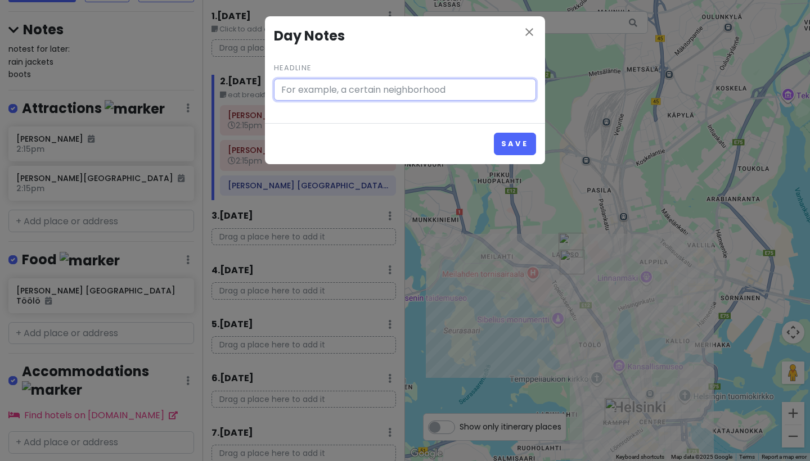
type input "eat breakfast"
click at [533, 29] on icon "close" at bounding box center [530, 32] width 14 height 14
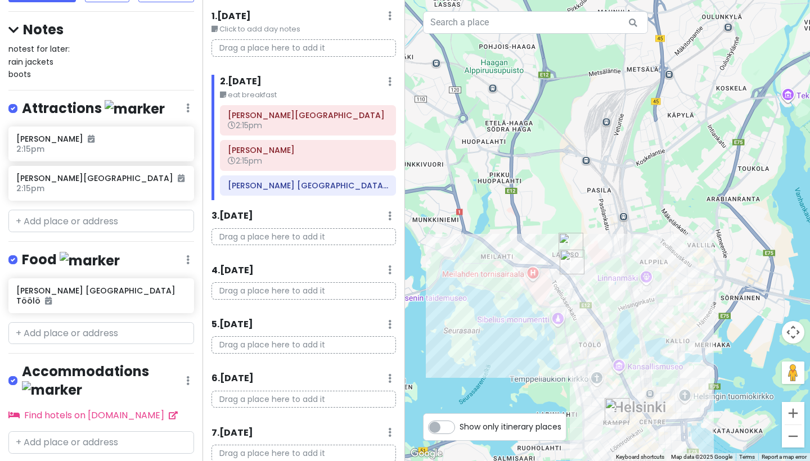
click at [251, 95] on small "eat breakfast" at bounding box center [308, 94] width 176 height 11
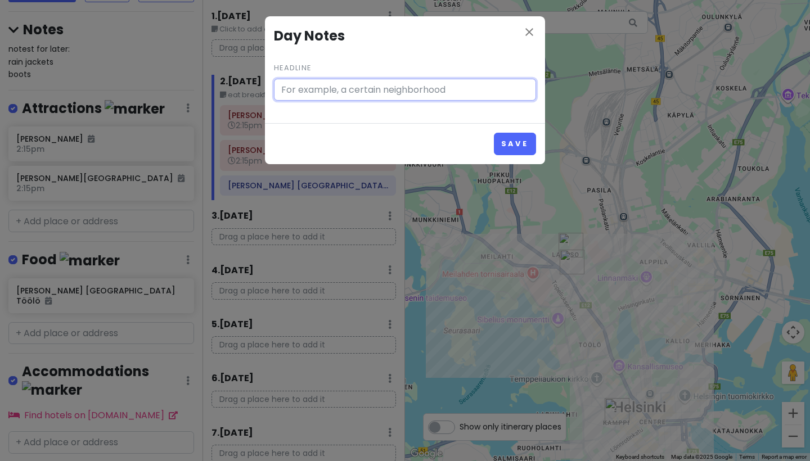
type input "eat breakfast"
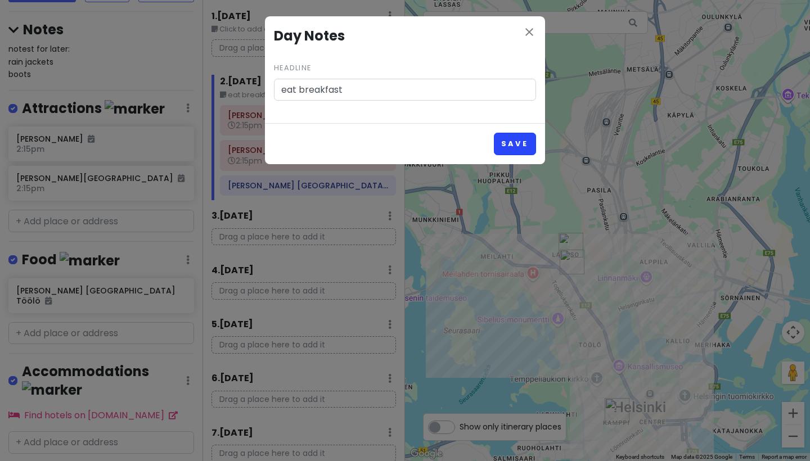
click at [527, 147] on button "Save" at bounding box center [515, 144] width 42 height 22
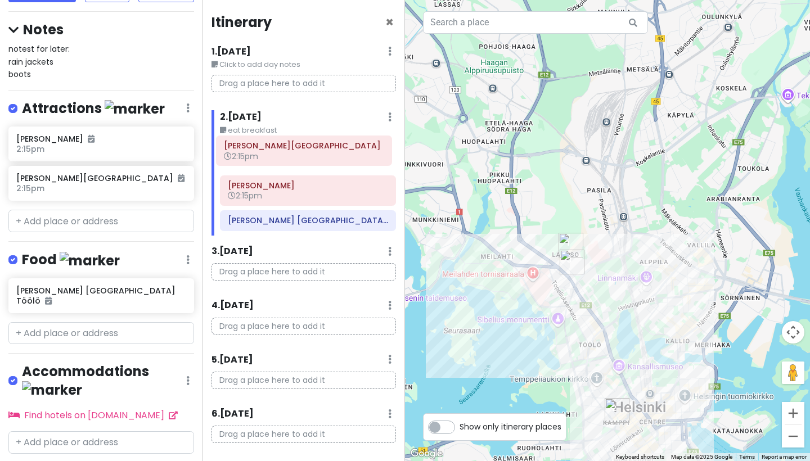
click at [329, 147] on div "[PERSON_NAME][GEOGRAPHIC_DATA] 2:15pm [PERSON_NAME] 2:15pm [PERSON_NAME][GEOGRA…" at bounding box center [308, 188] width 193 height 95
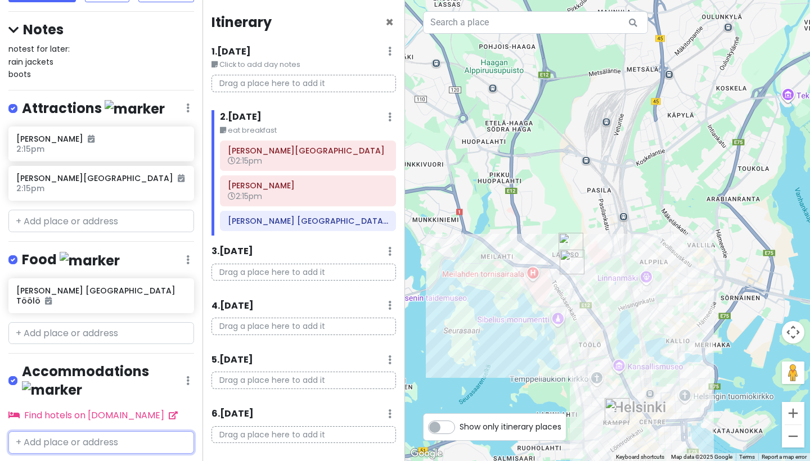
click at [88, 432] on input "text" at bounding box center [101, 443] width 186 height 23
type input "so"
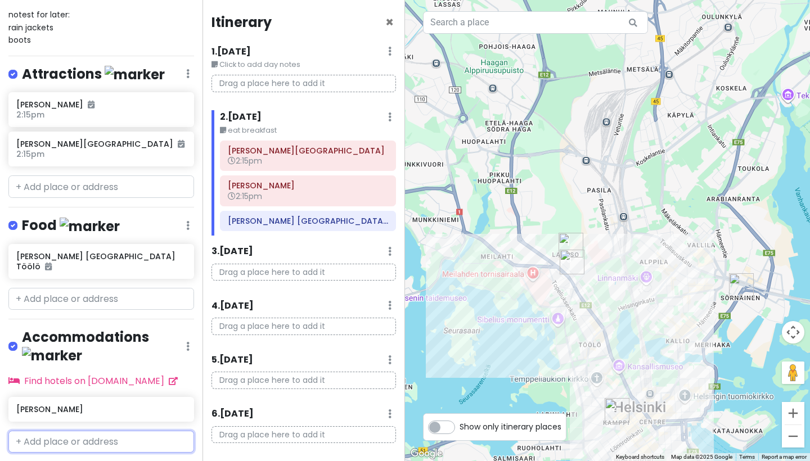
scroll to position [128, 0]
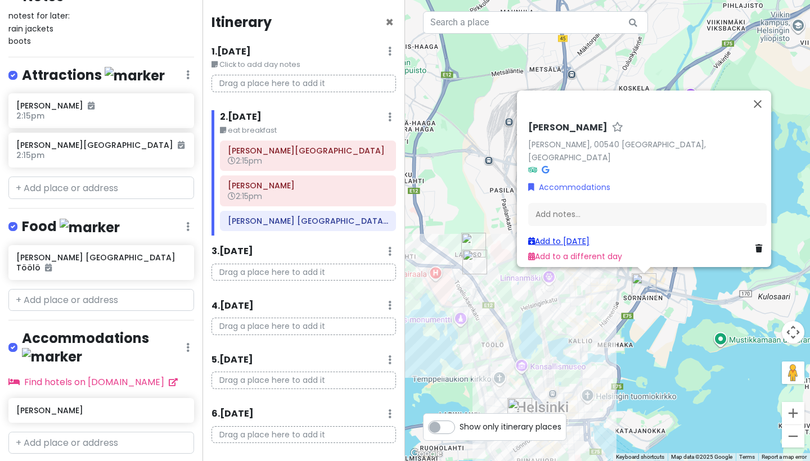
click at [551, 237] on link "Add to [DATE]" at bounding box center [558, 241] width 61 height 11
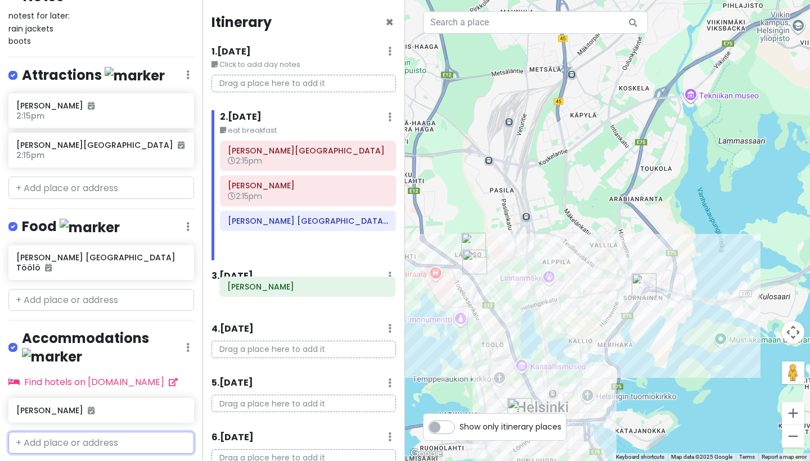
drag, startPoint x: 304, startPoint y: 246, endPoint x: 303, endPoint y: 290, distance: 43.3
click at [303, 290] on div "Itinerary × 1 . [DATE] Edit Day Notes Delete Day Click to add day notes Drag a …" at bounding box center [304, 230] width 203 height 461
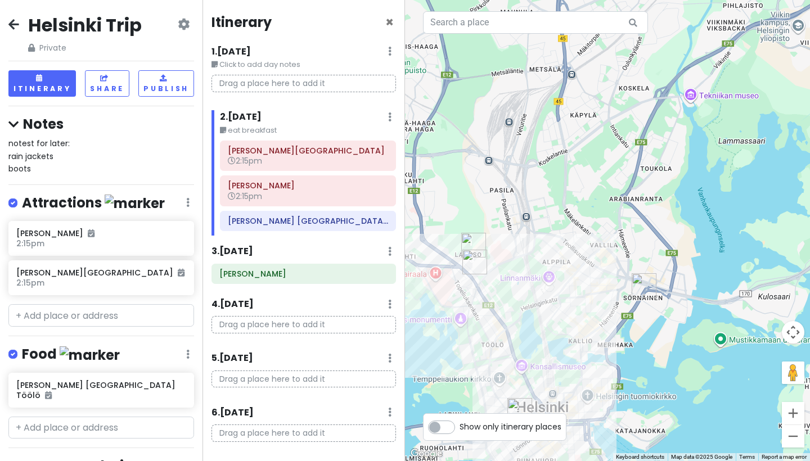
scroll to position [0, 0]
click at [113, 77] on button "Share" at bounding box center [107, 83] width 44 height 26
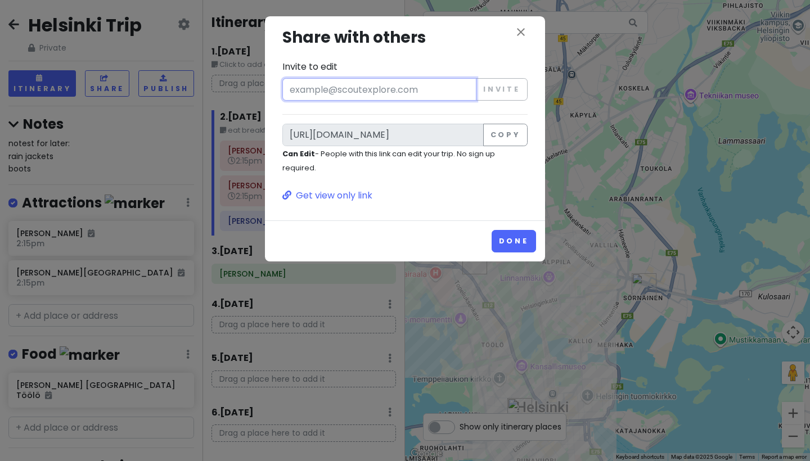
click at [307, 88] on input "Invite to edit" at bounding box center [379, 89] width 194 height 23
click at [519, 33] on icon "close" at bounding box center [521, 32] width 14 height 14
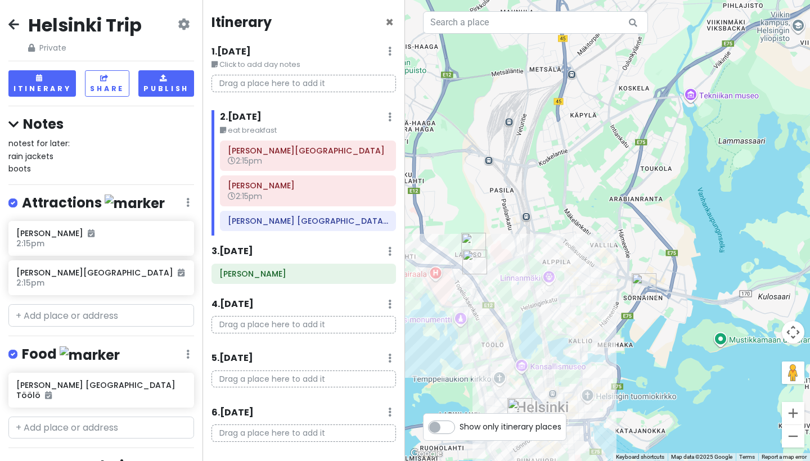
click at [183, 80] on button "Publish" at bounding box center [166, 83] width 56 height 26
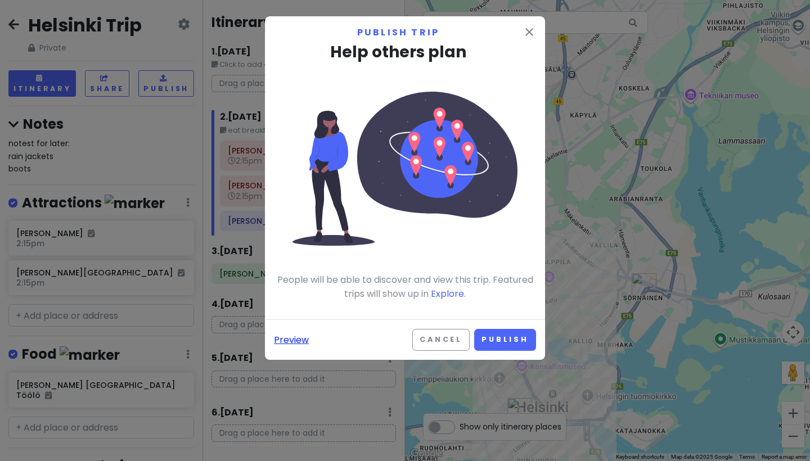
click at [282, 339] on link "Preview" at bounding box center [291, 340] width 35 height 15
click at [444, 342] on button "Cancel" at bounding box center [440, 340] width 57 height 22
